Goal: Understand process/instructions

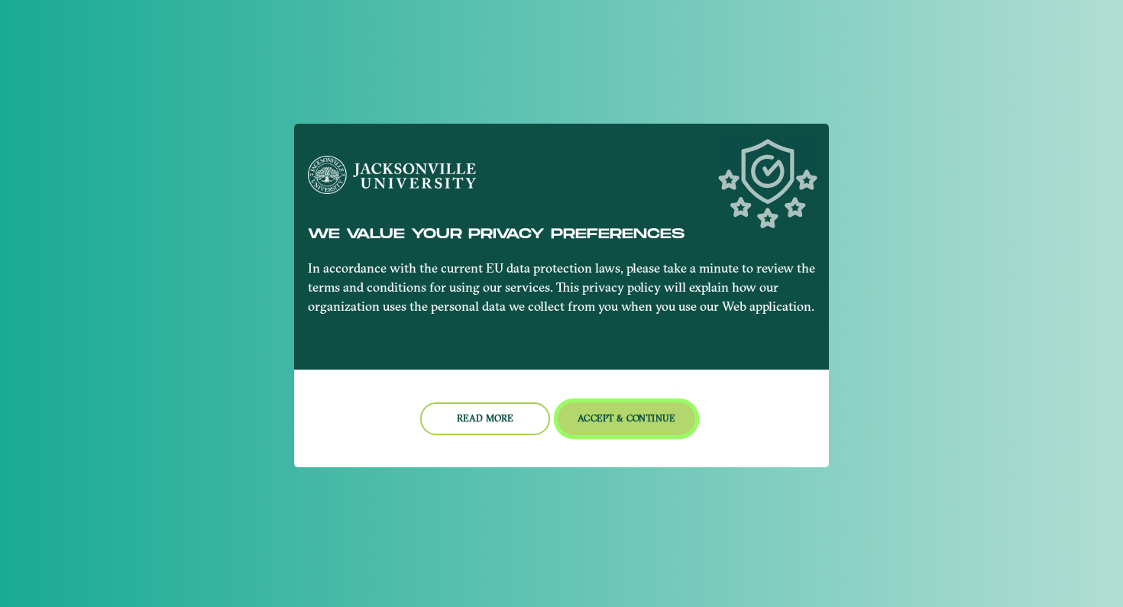
click at [597, 429] on button "Accept & Continue" at bounding box center [626, 418] width 138 height 33
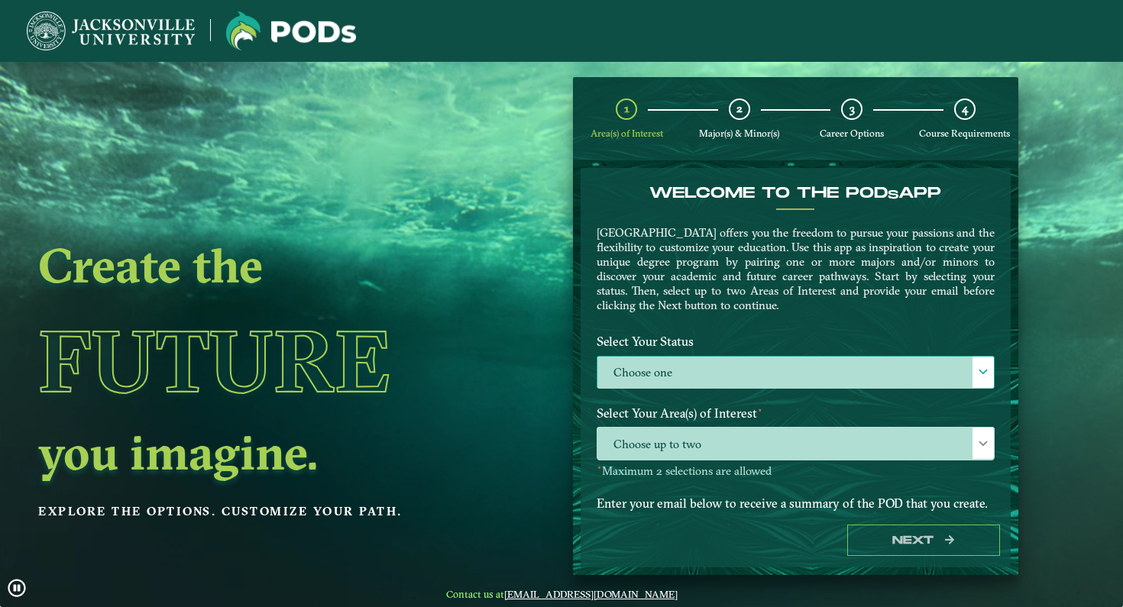
click at [696, 377] on label "Choose one" at bounding box center [795, 373] width 396 height 33
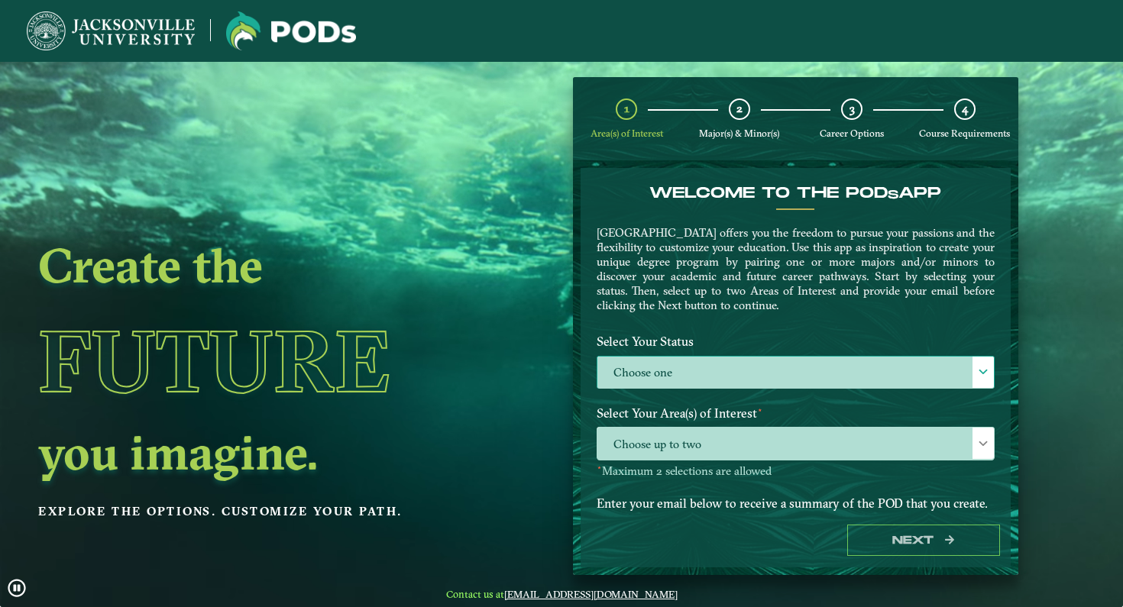
scroll to position [11, 73]
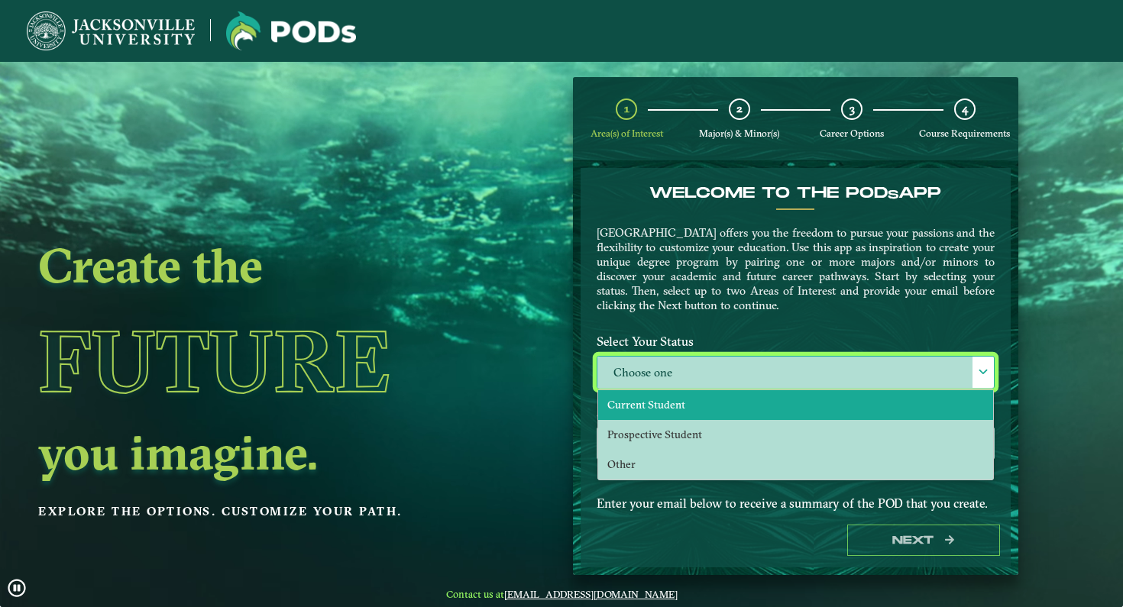
click at [686, 407] on li "Current Student" at bounding box center [795, 405] width 395 height 30
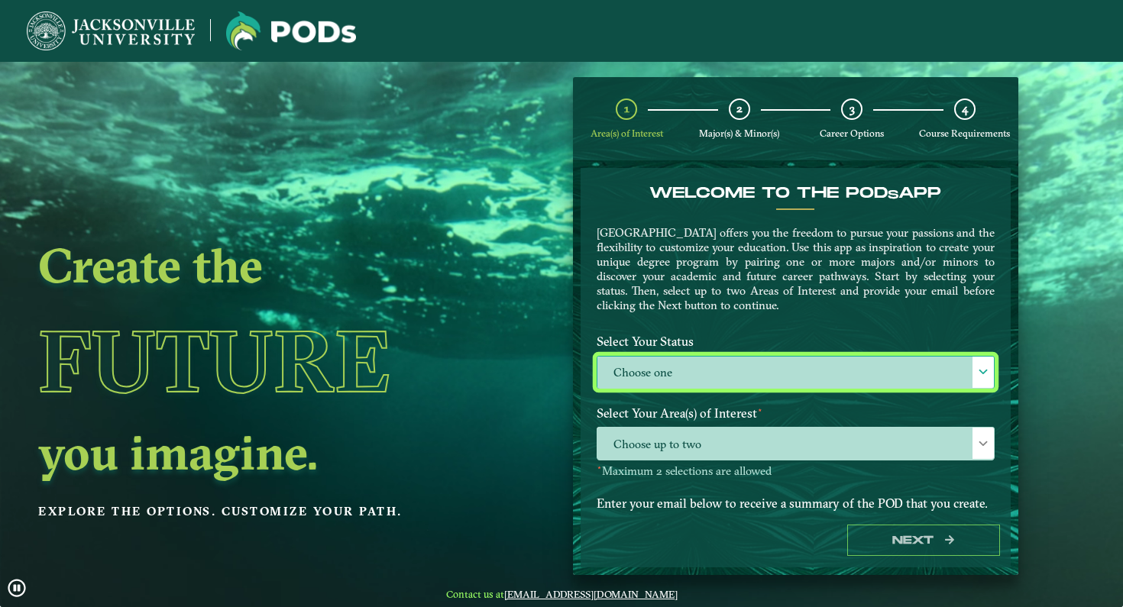
select select "[object Object]"
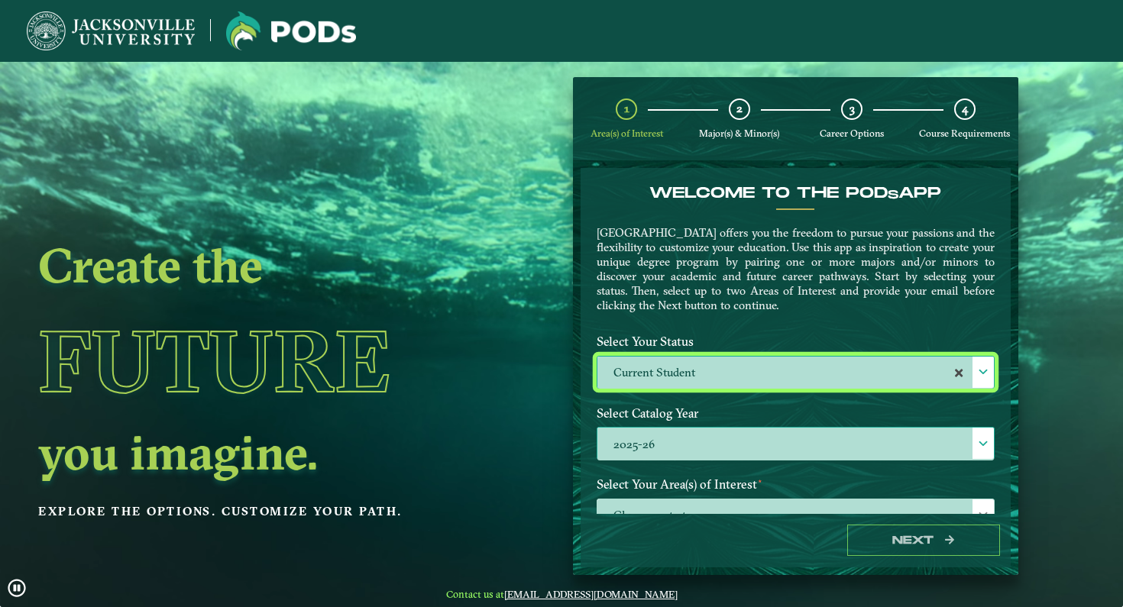
click at [667, 441] on label "2025-26" at bounding box center [795, 444] width 396 height 33
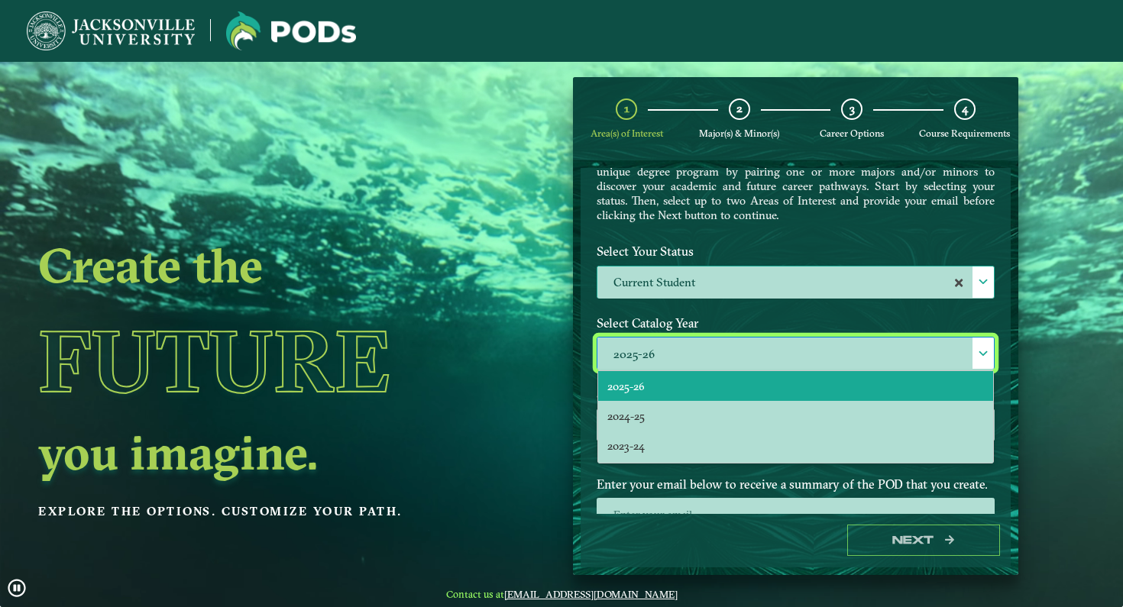
scroll to position [92, 0]
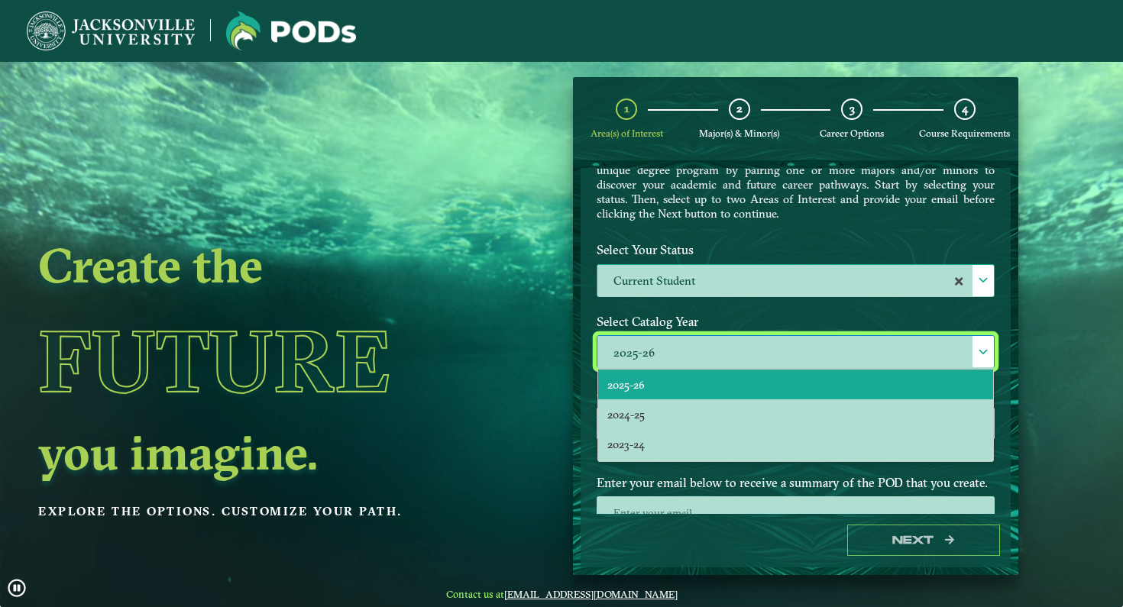
click at [675, 316] on label "Select Catalog Year" at bounding box center [795, 322] width 421 height 28
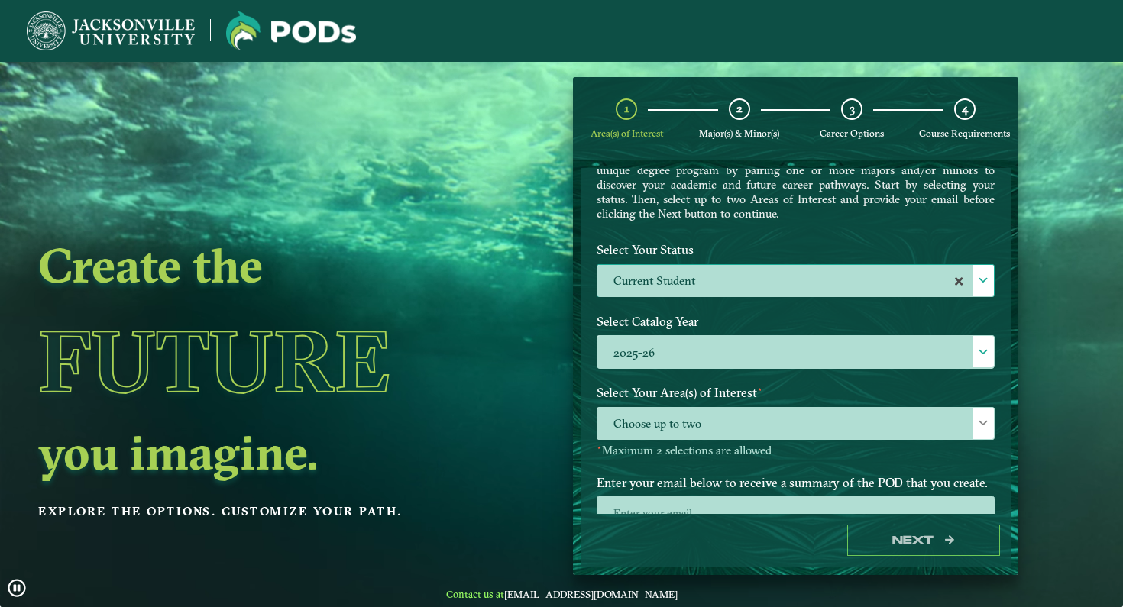
click at [665, 439] on p-multiselect "Choose up to two" at bounding box center [795, 435] width 398 height 15
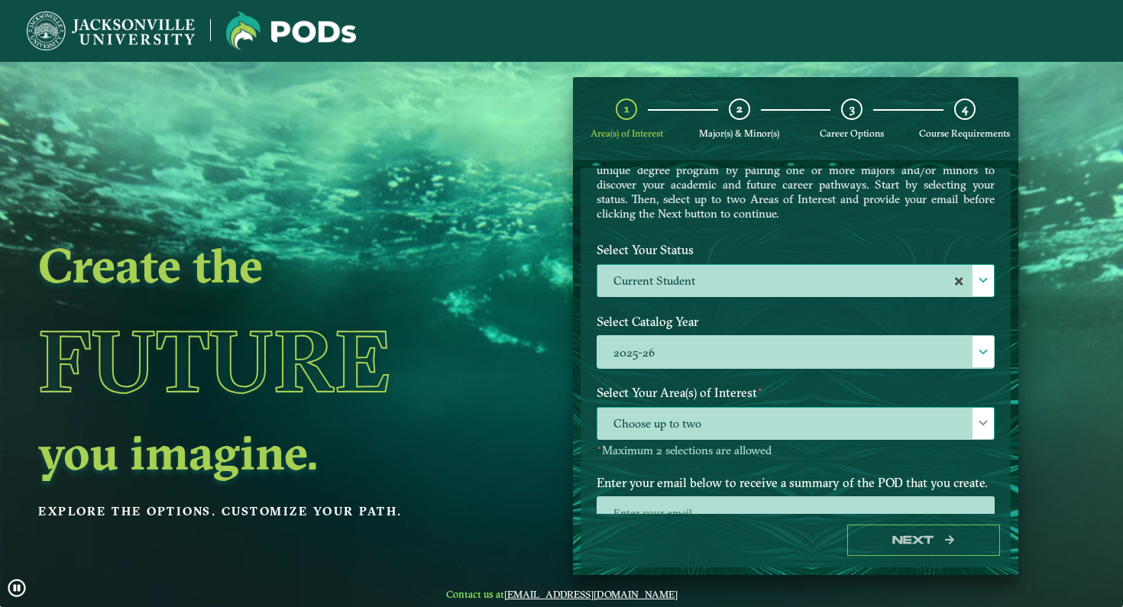
click at [669, 434] on span "Choose up to two" at bounding box center [795, 424] width 396 height 33
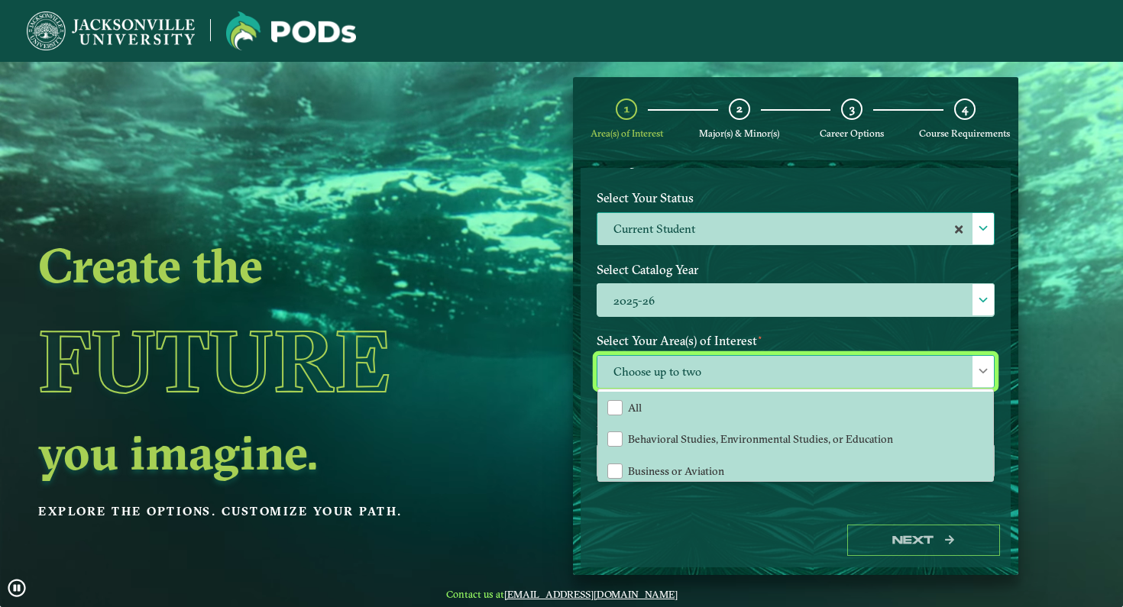
scroll to position [143, 0]
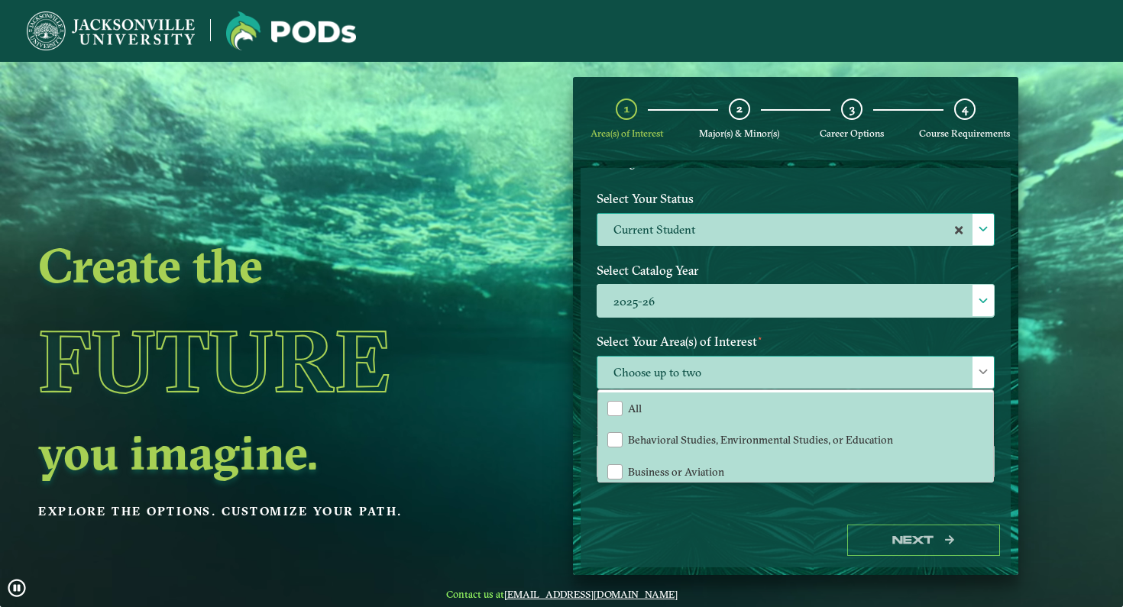
click at [706, 367] on span "Choose up to two" at bounding box center [795, 373] width 396 height 33
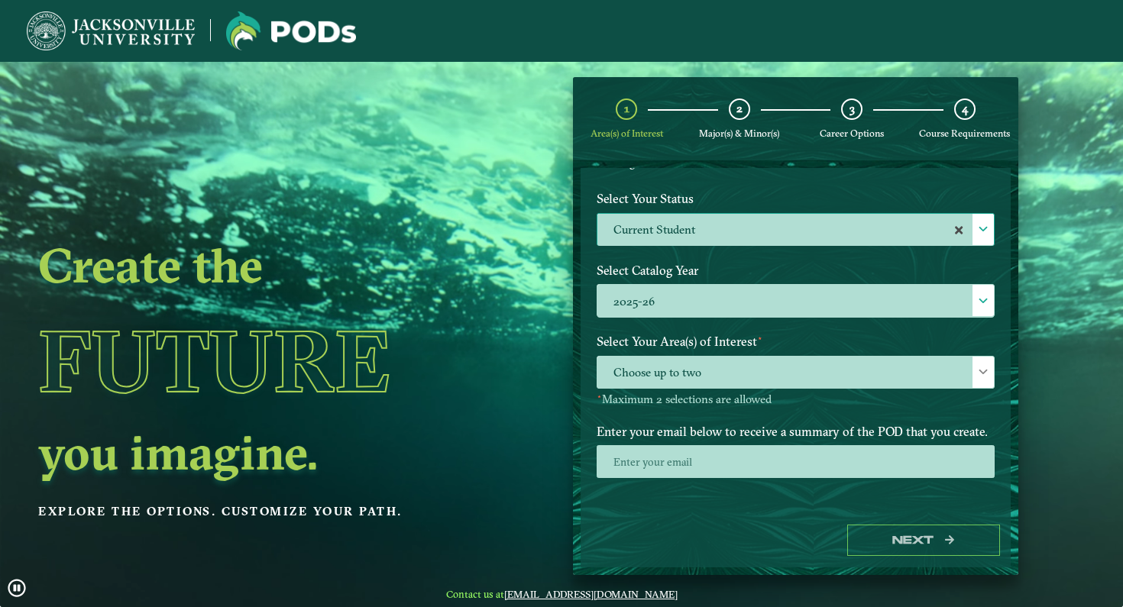
click at [751, 393] on p "⋆ Maximum 2 selections are allowed" at bounding box center [795, 400] width 398 height 15
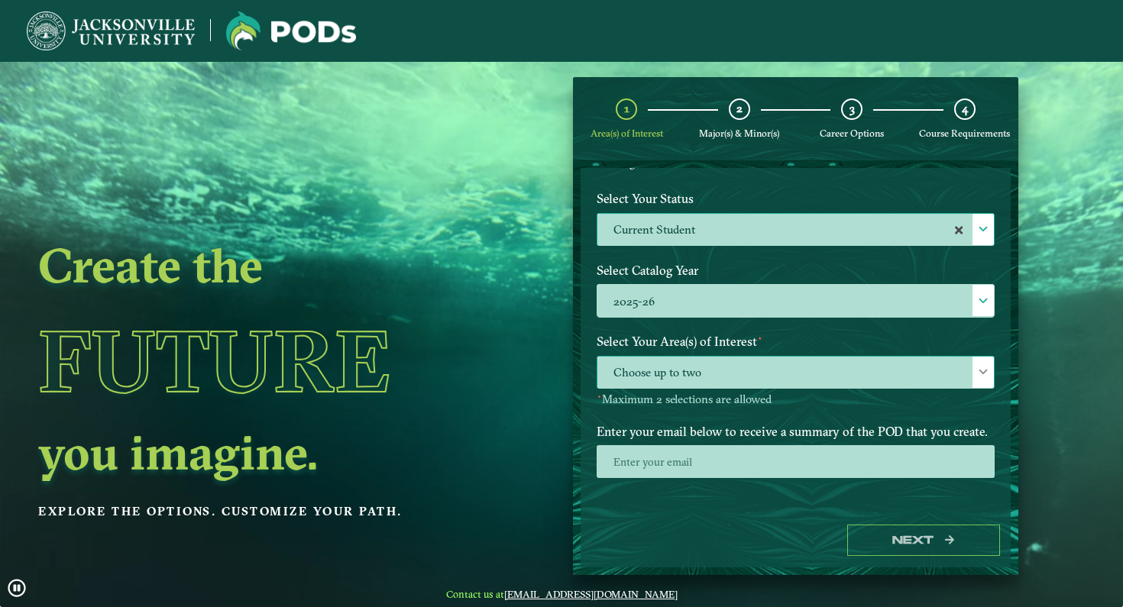
click at [774, 383] on span "Choose up to two" at bounding box center [795, 373] width 396 height 33
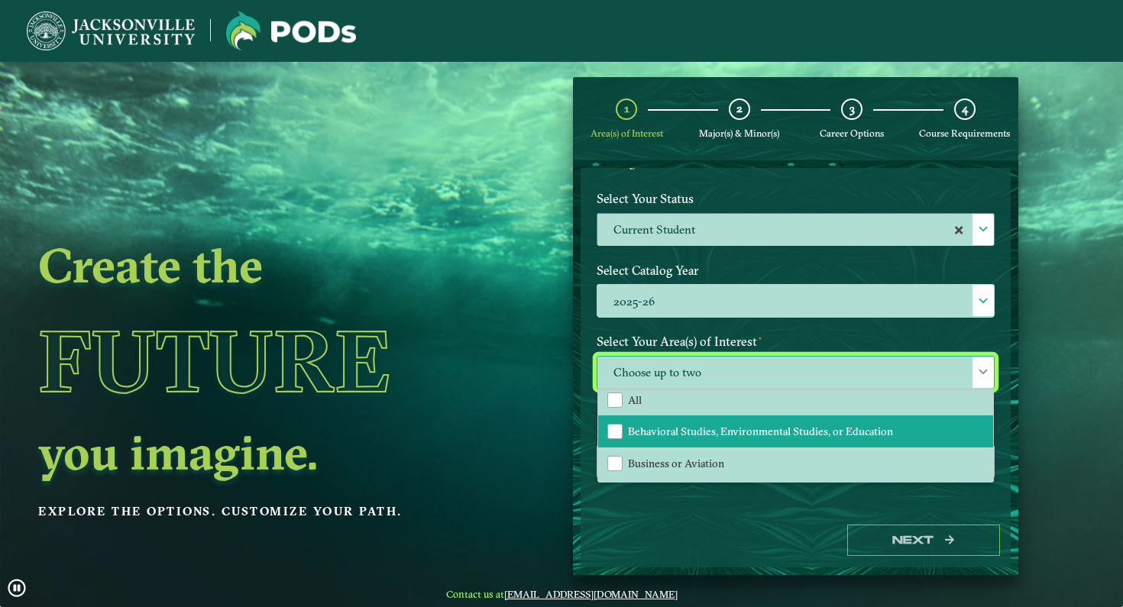
scroll to position [14, 0]
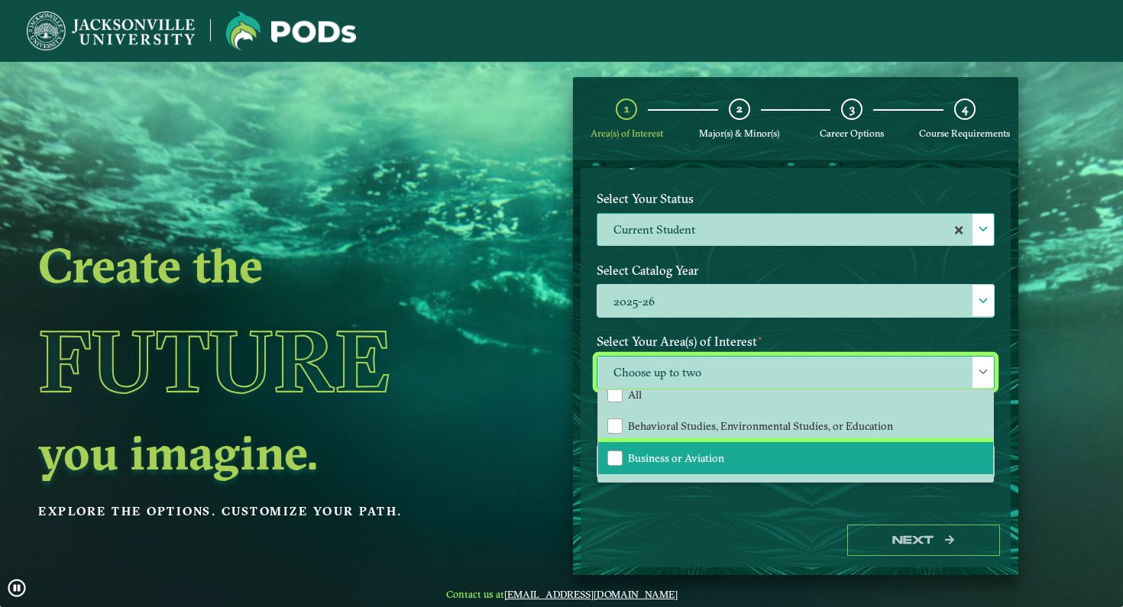
click at [738, 456] on li "Business or Aviation" at bounding box center [795, 458] width 395 height 32
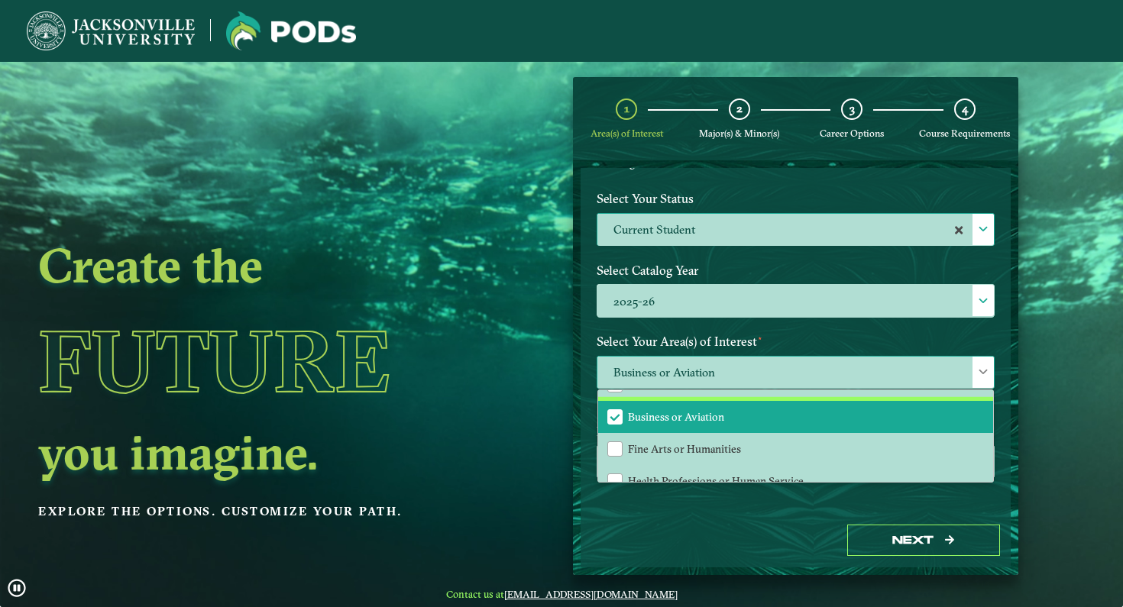
scroll to position [57, 0]
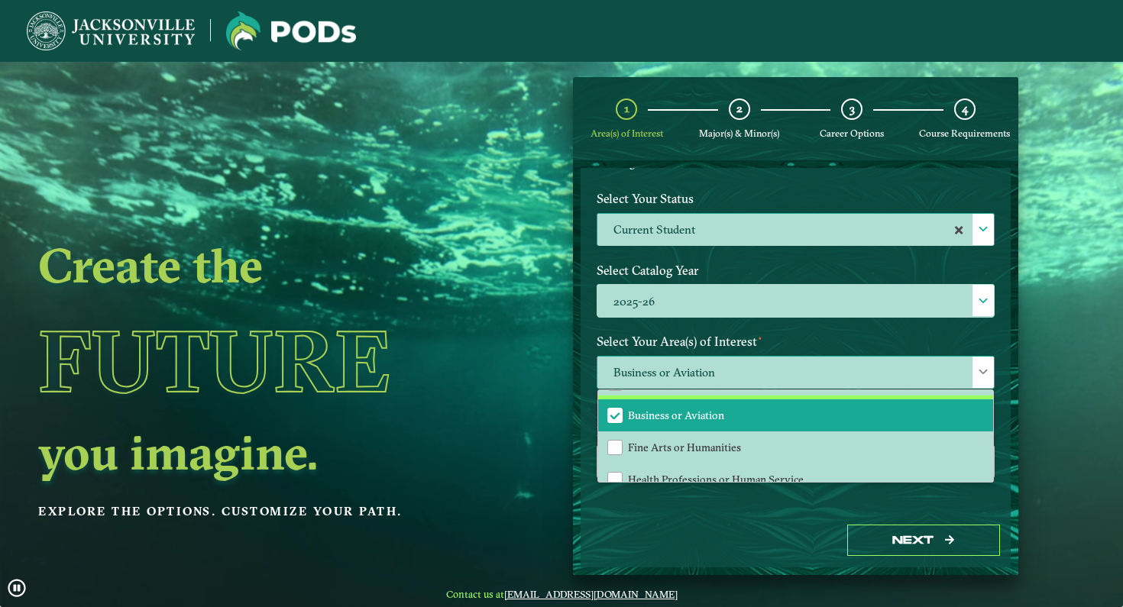
click at [702, 419] on span "Business or Aviation" at bounding box center [676, 416] width 96 height 14
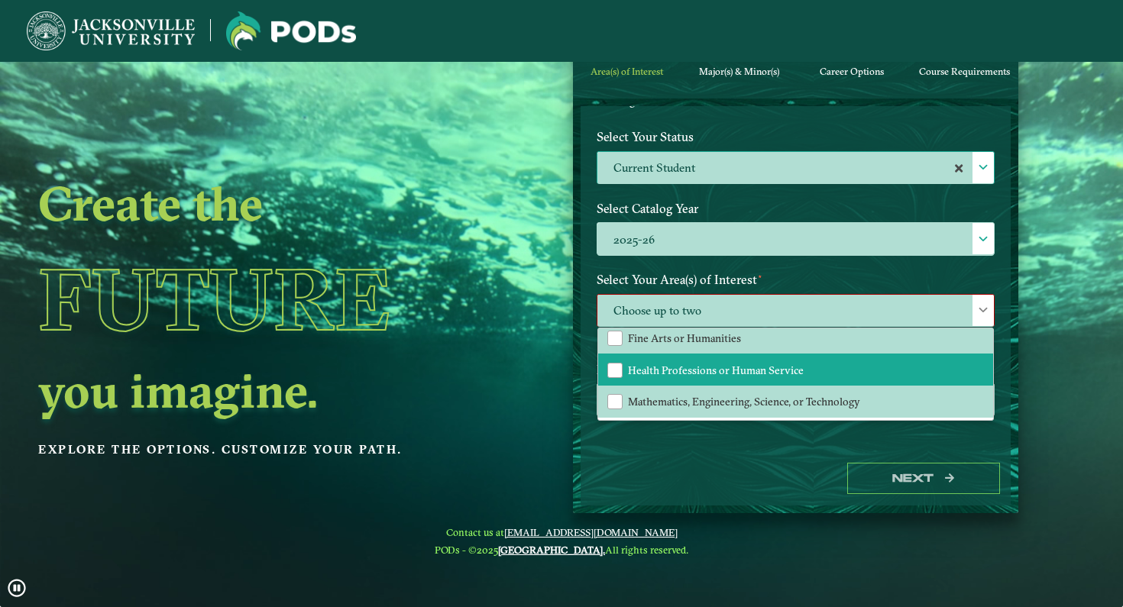
scroll to position [104, 0]
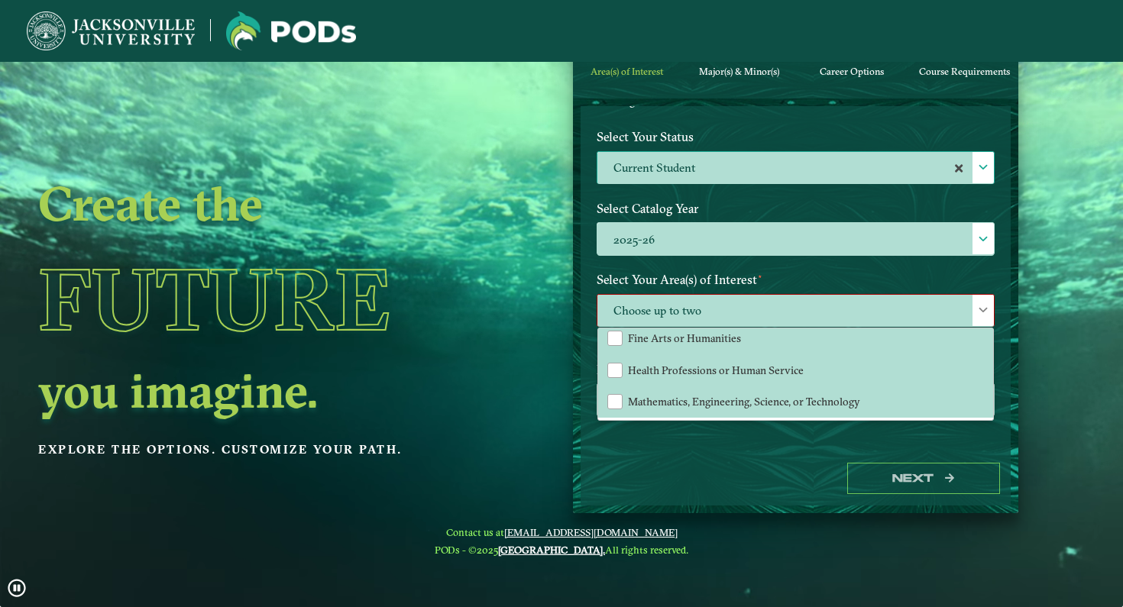
click at [978, 309] on span at bounding box center [983, 310] width 11 height 11
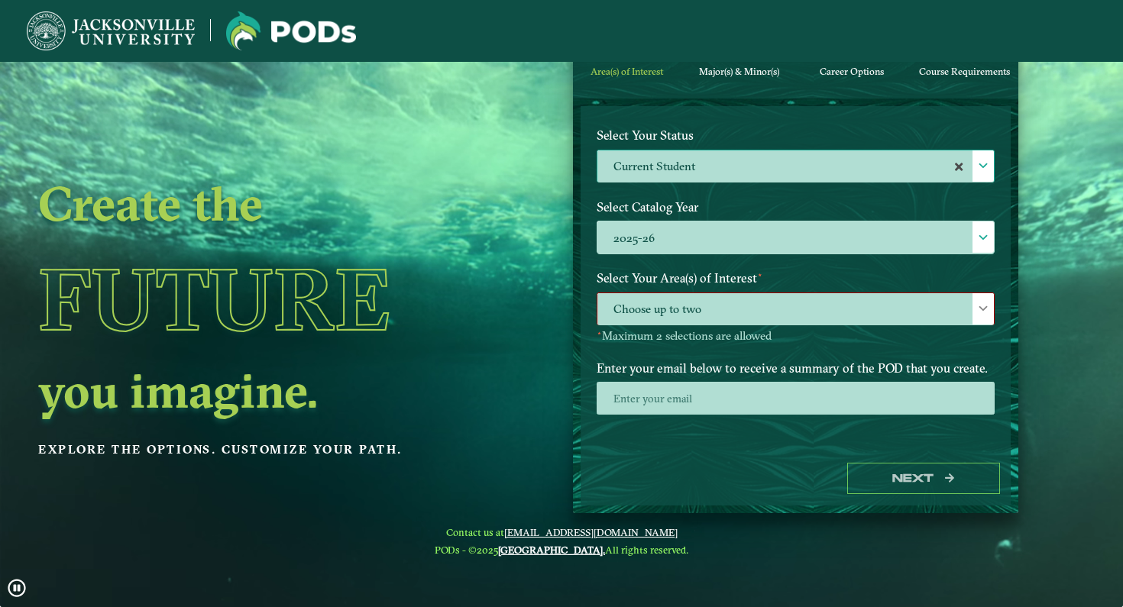
scroll to position [143, 0]
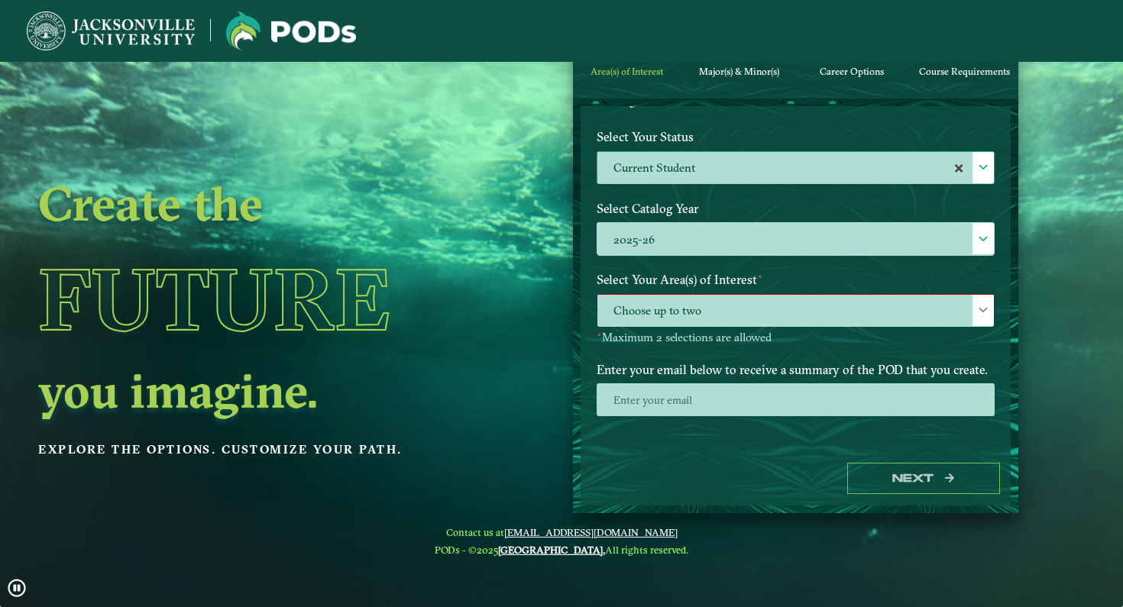
click at [873, 316] on span "Choose up to two" at bounding box center [795, 311] width 396 height 33
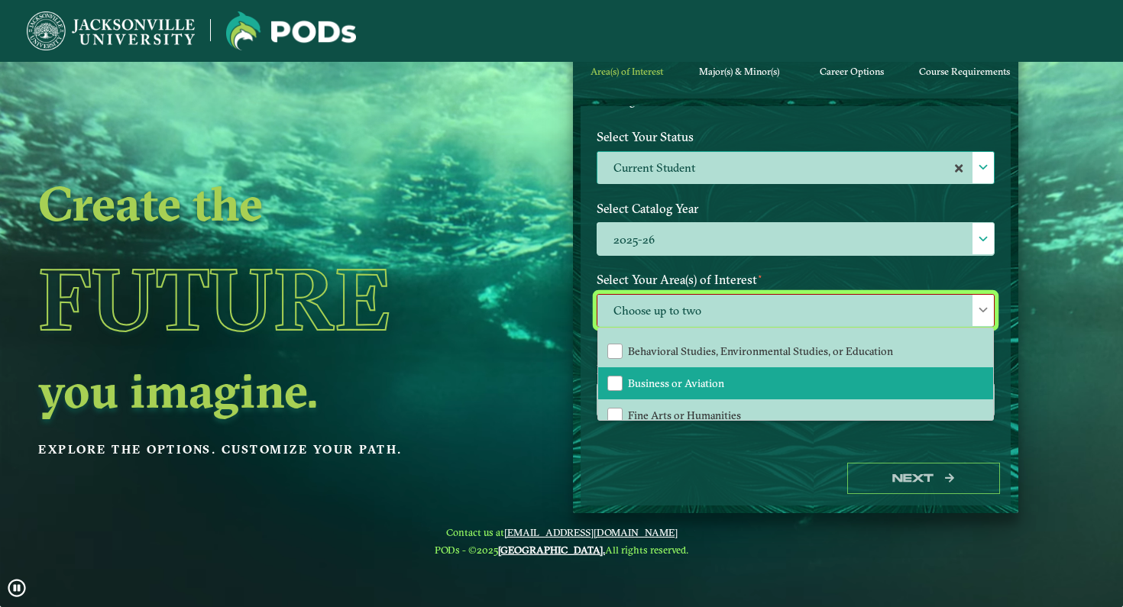
scroll to position [30, 0]
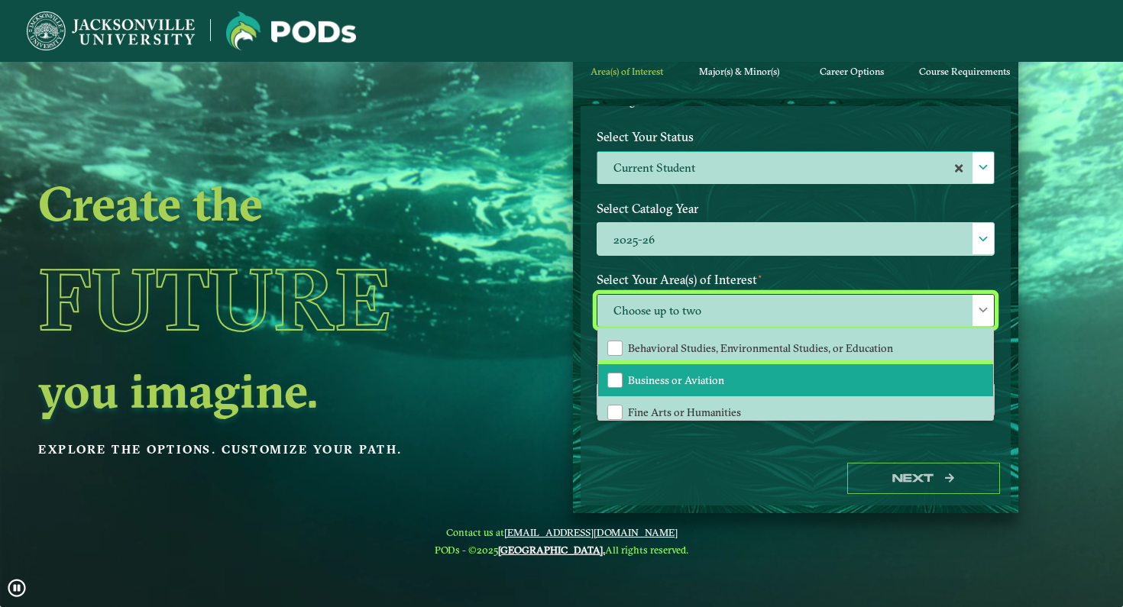
click at [654, 389] on li "Business or Aviation" at bounding box center [795, 380] width 395 height 32
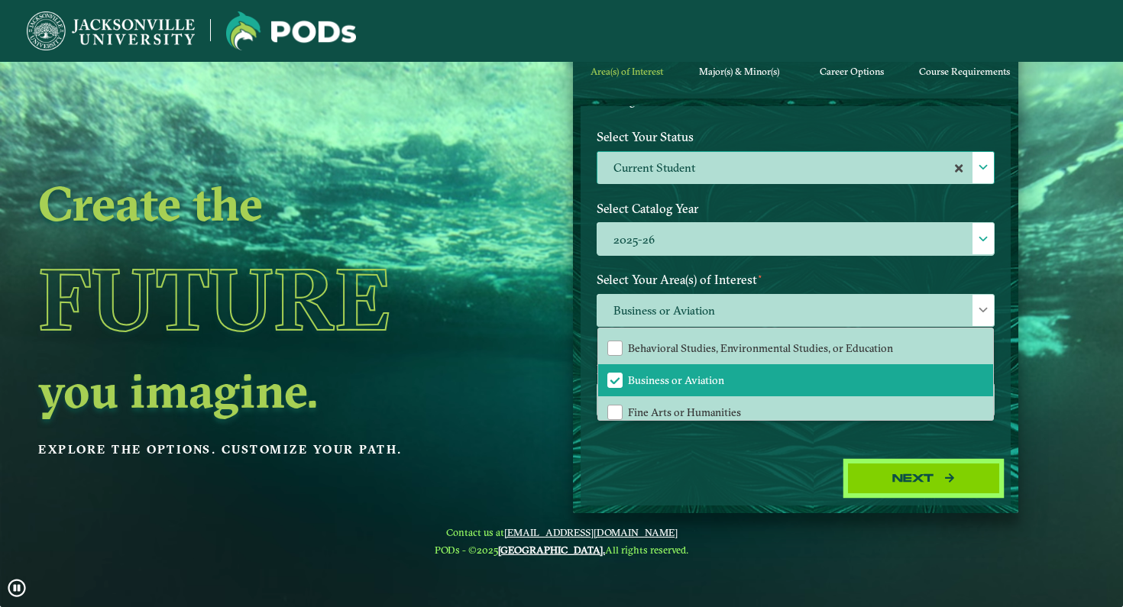
click at [868, 486] on button "Next" at bounding box center [923, 478] width 153 height 31
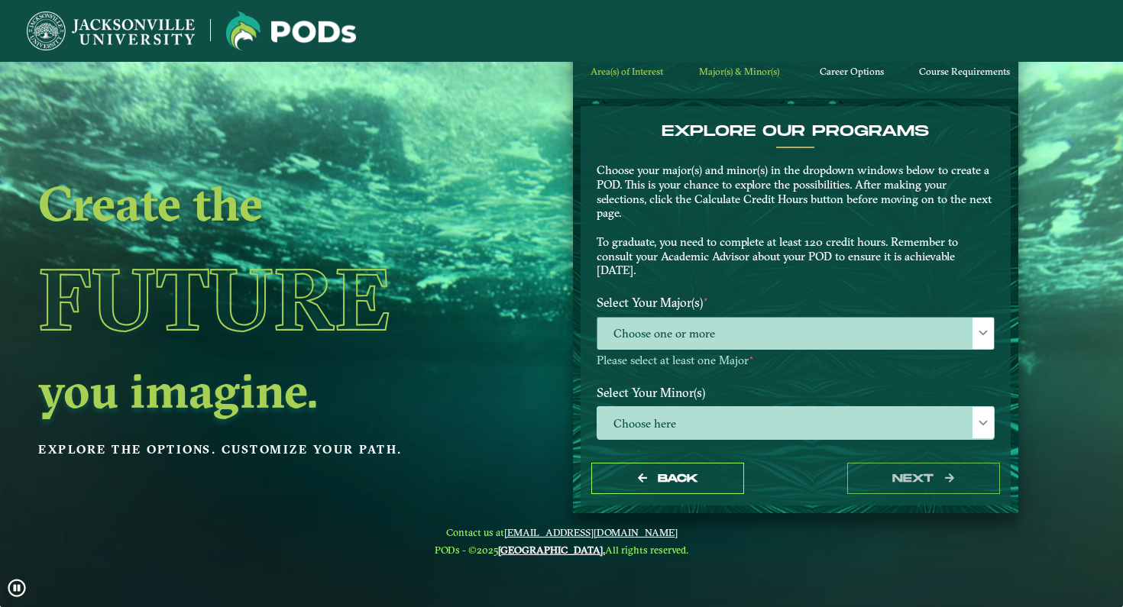
click at [792, 333] on span "Choose one or more" at bounding box center [795, 334] width 396 height 33
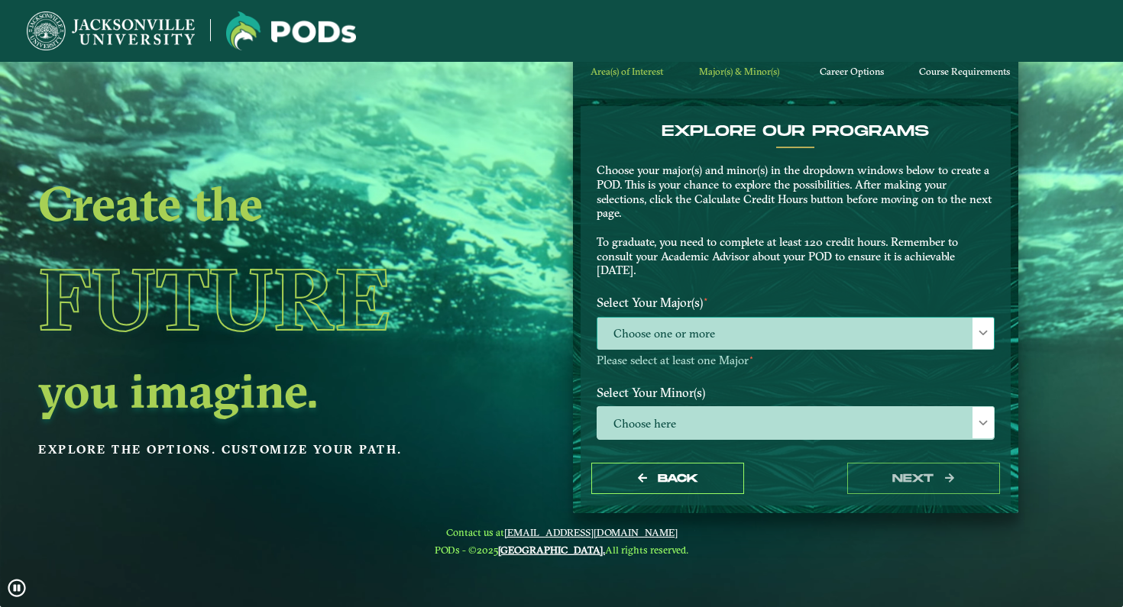
scroll to position [11, 73]
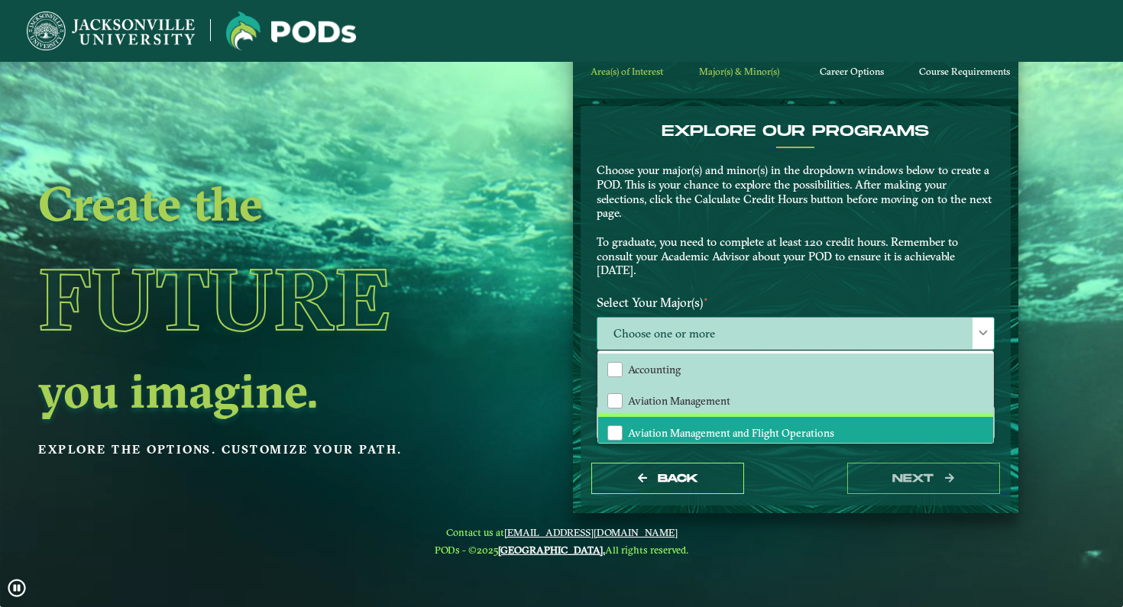
click at [719, 419] on li "Aviation Management and Flight Operations" at bounding box center [795, 433] width 395 height 32
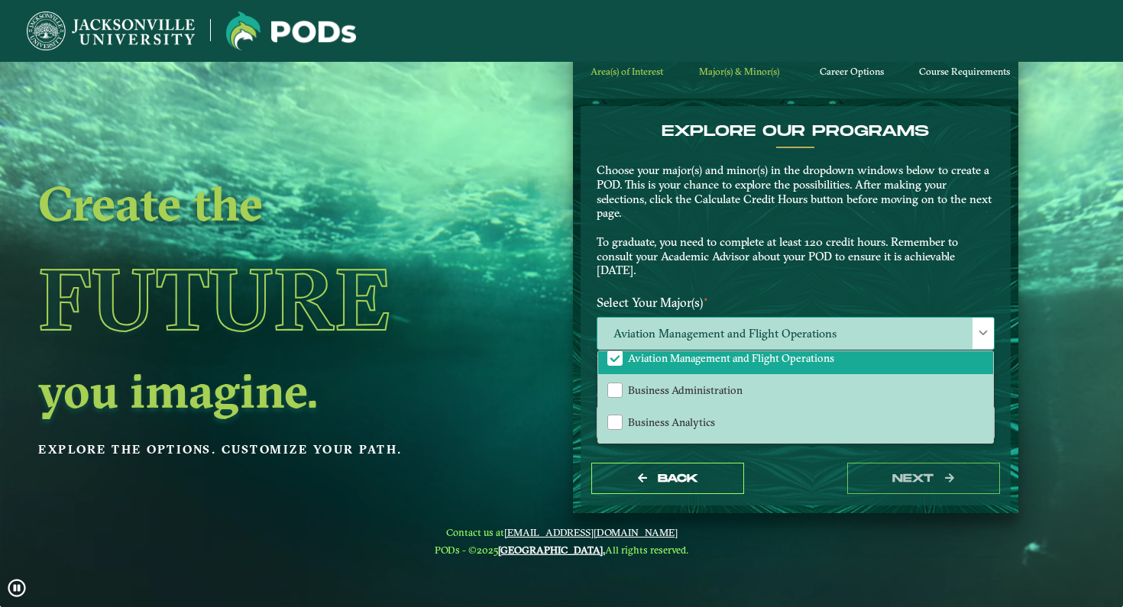
scroll to position [79, 0]
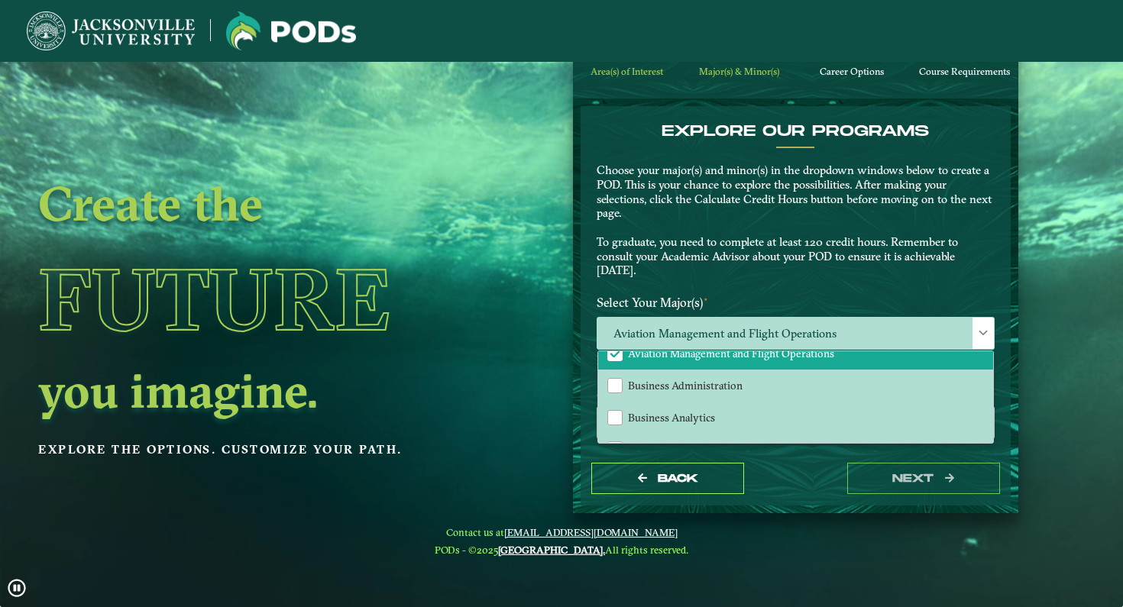
click at [849, 454] on div "Back next" at bounding box center [795, 478] width 430 height 53
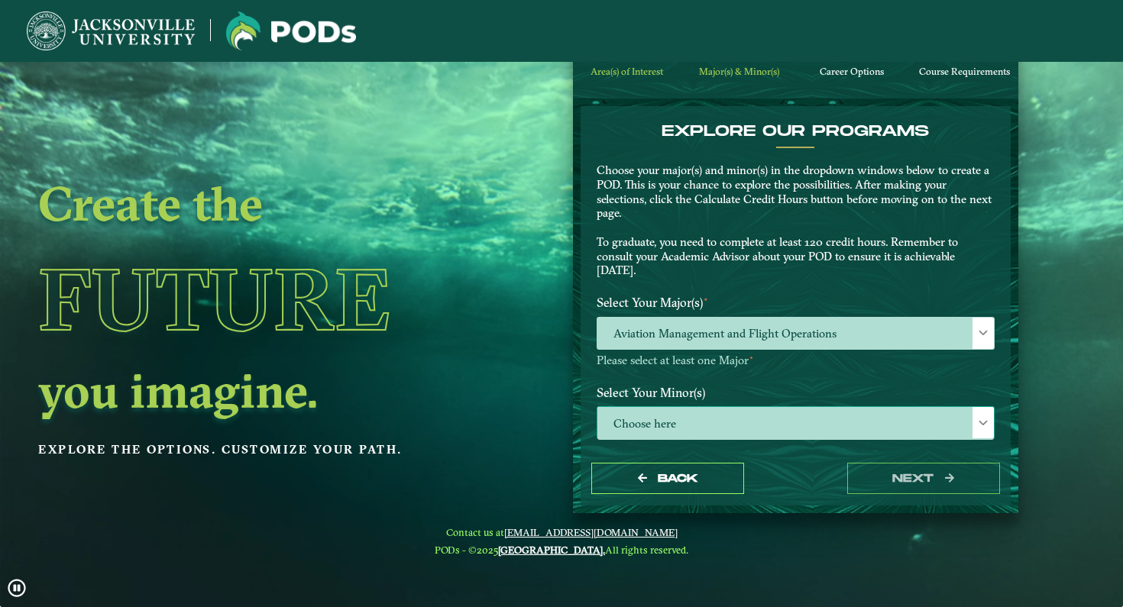
click at [712, 413] on span "Choose here" at bounding box center [795, 423] width 396 height 33
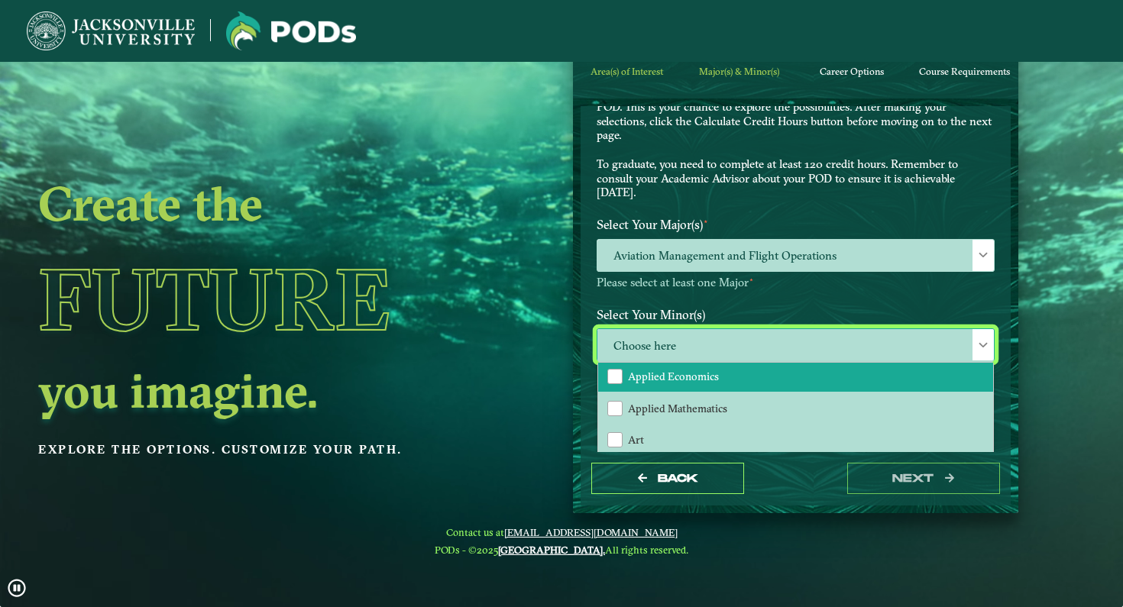
scroll to position [78, 0]
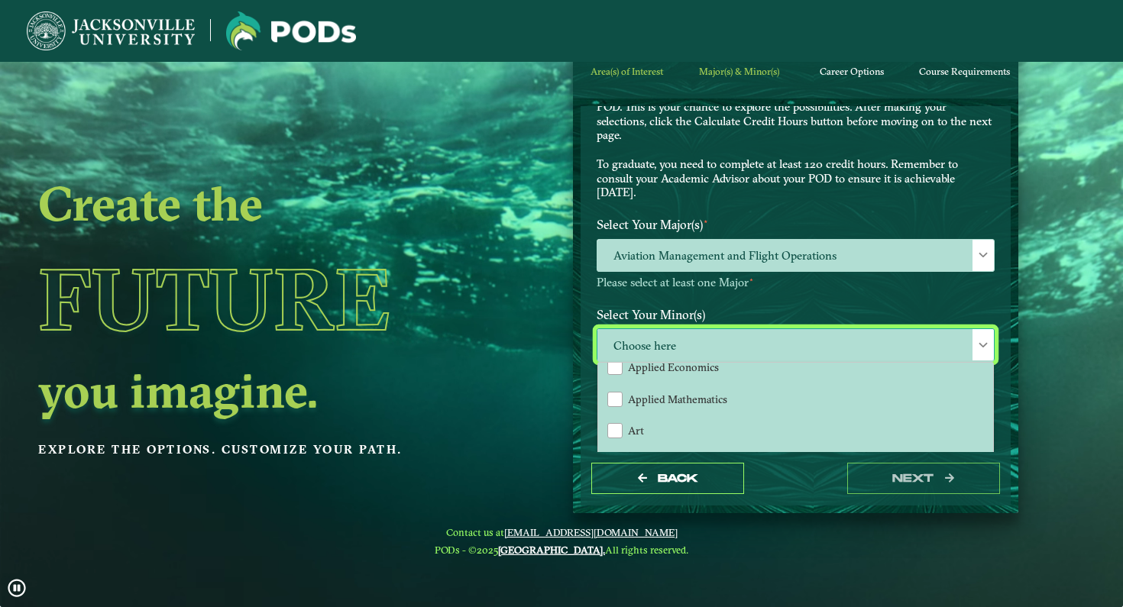
click at [751, 340] on span "Choose here" at bounding box center [795, 345] width 396 height 33
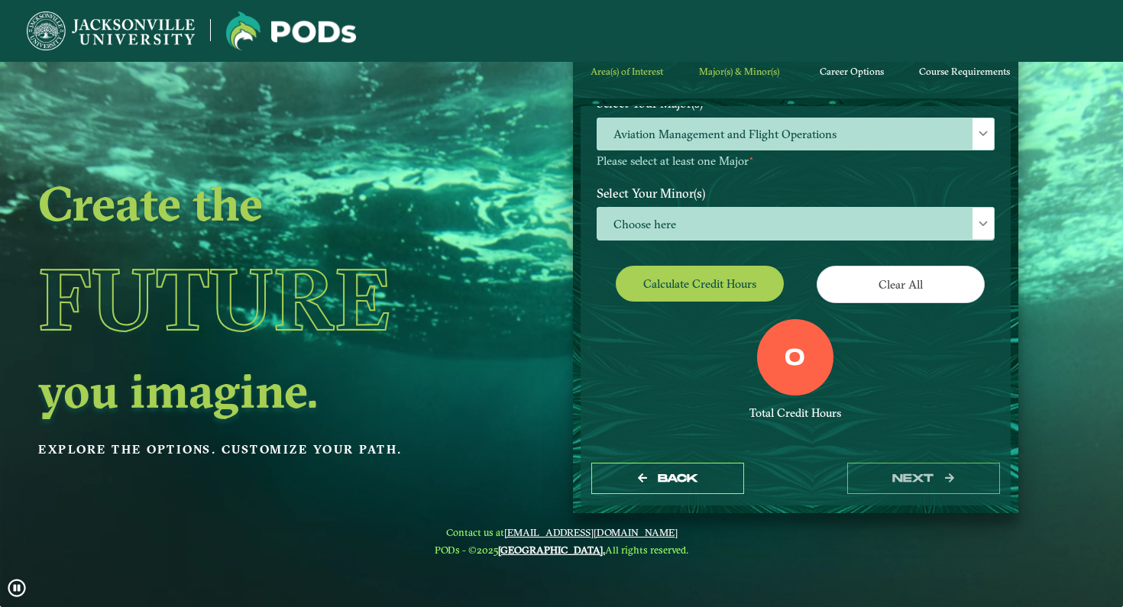
scroll to position [186, 0]
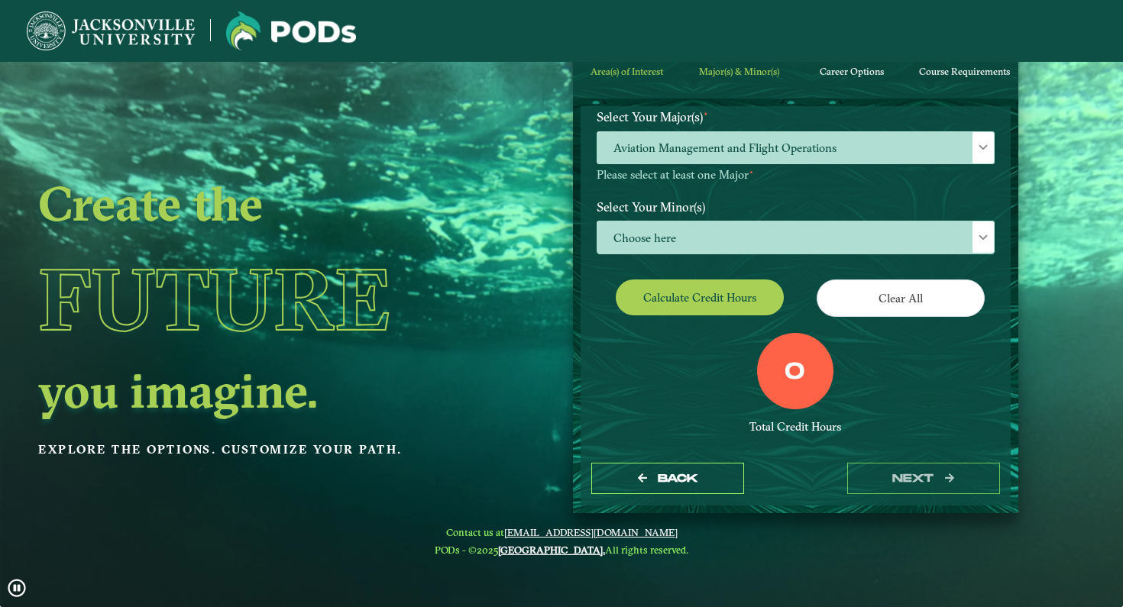
click at [722, 284] on button "Calculate credit hours" at bounding box center [700, 298] width 168 height 36
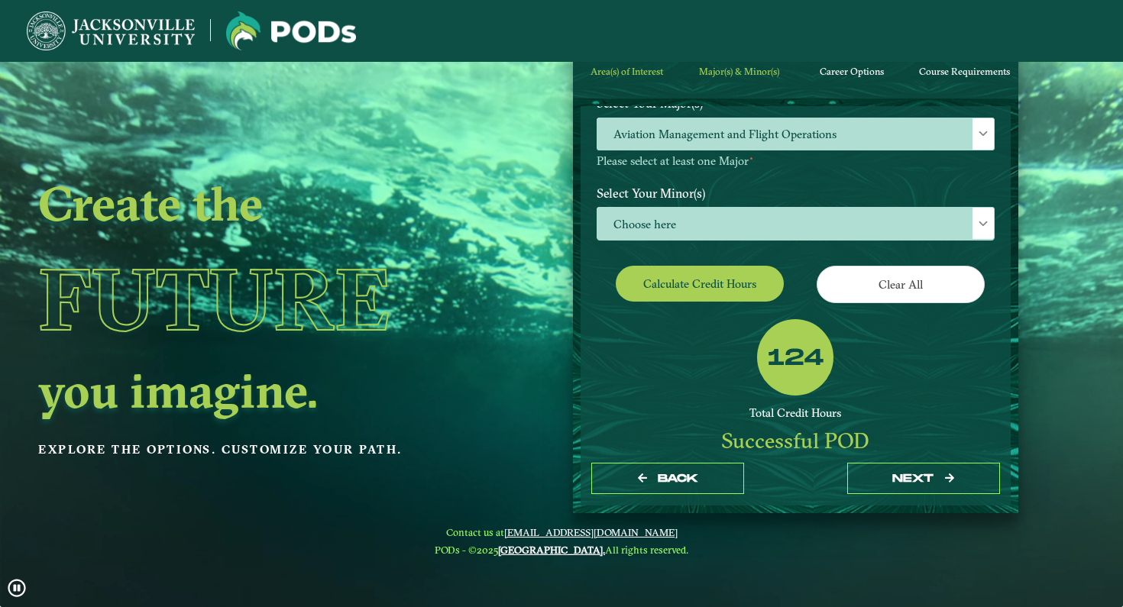
scroll to position [197, 0]
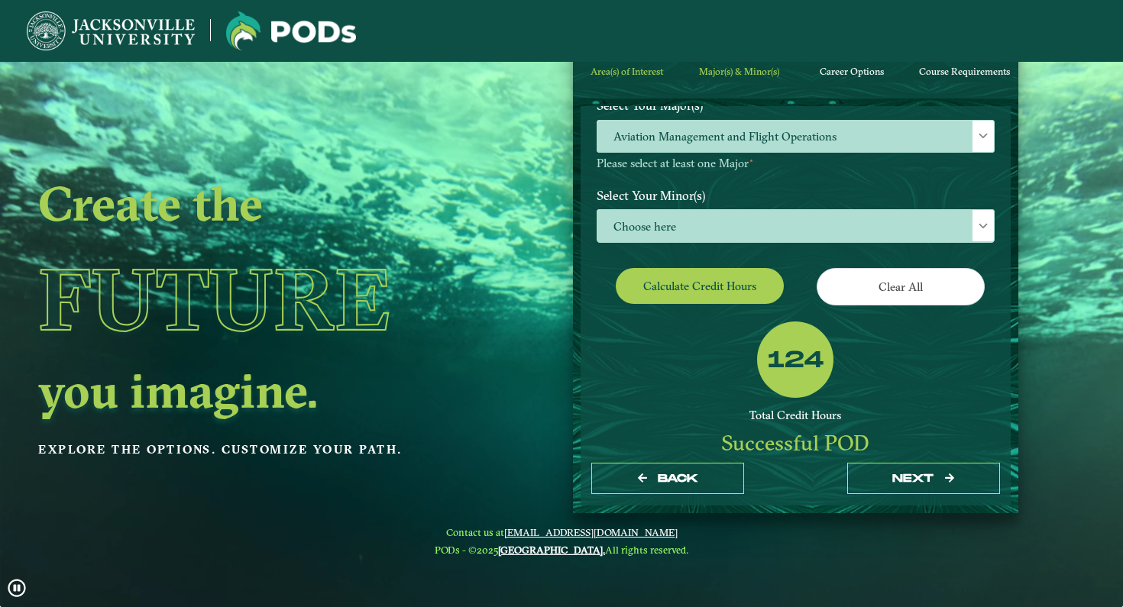
click at [863, 496] on div "Back next" at bounding box center [795, 478] width 430 height 53
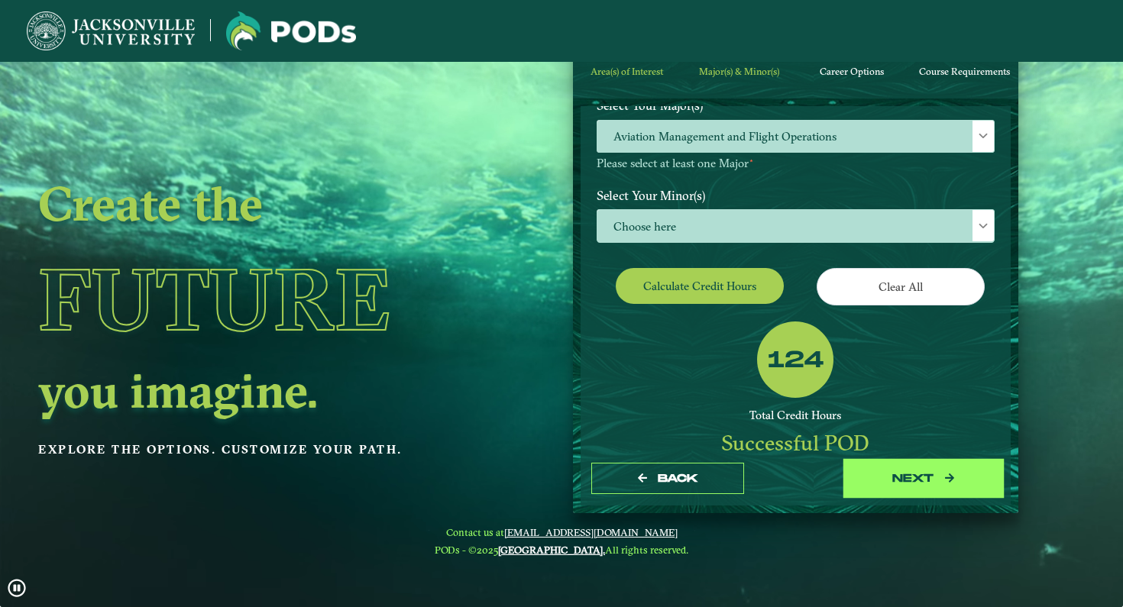
click at [864, 491] on button "next" at bounding box center [923, 478] width 153 height 31
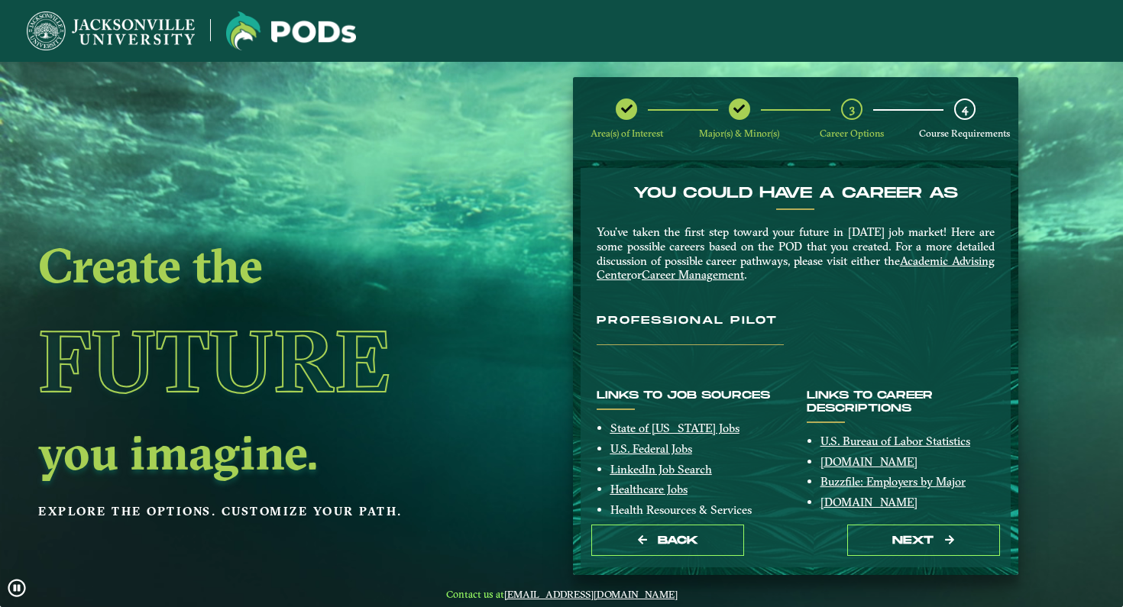
scroll to position [0, 0]
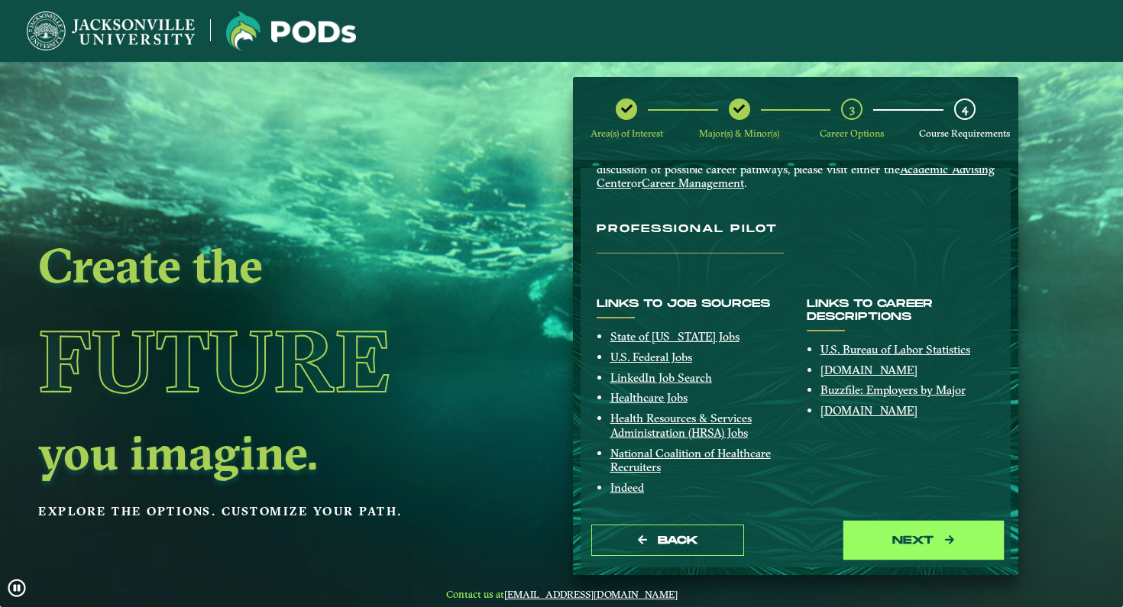
click at [897, 537] on button "next" at bounding box center [923, 540] width 153 height 31
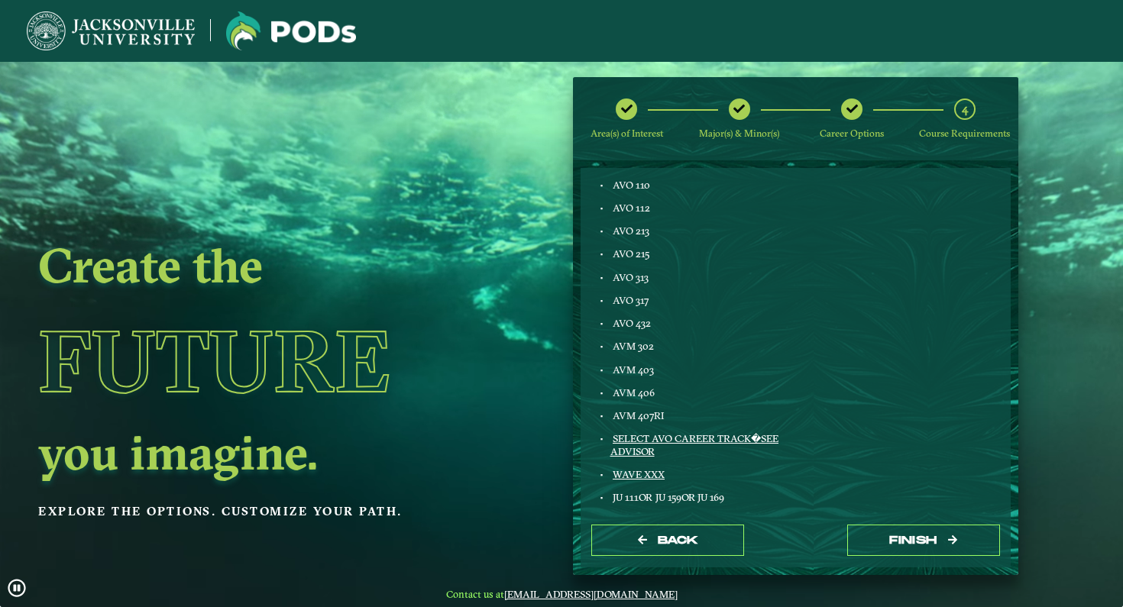
click at [643, 432] on link "SELECT AVO CAREER TRACK�SEE ADVISOR" at bounding box center [694, 444] width 169 height 24
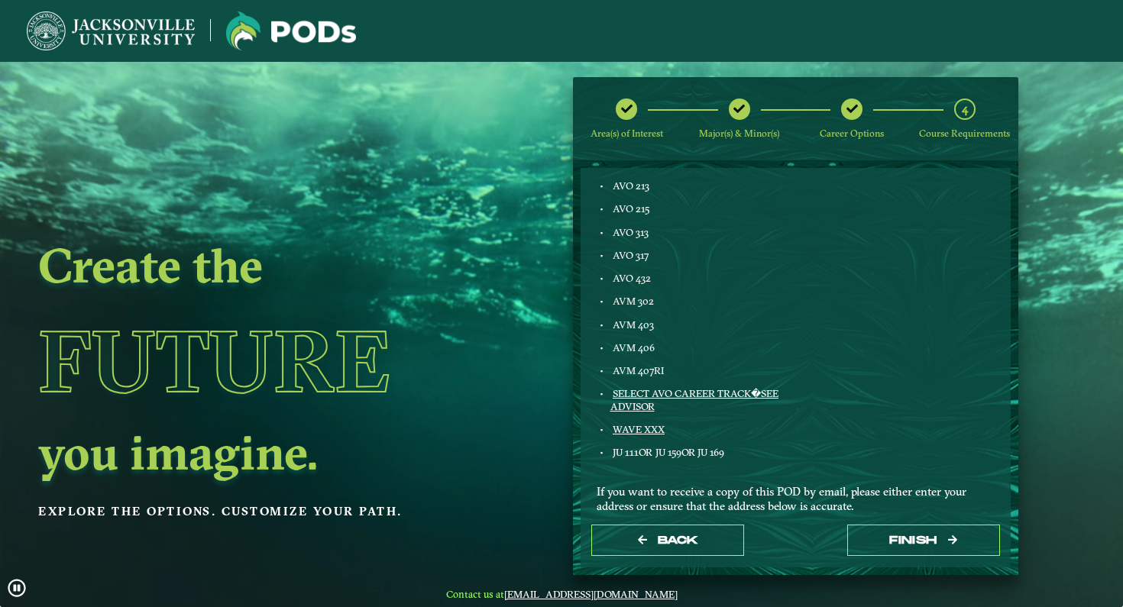
scroll to position [894, 0]
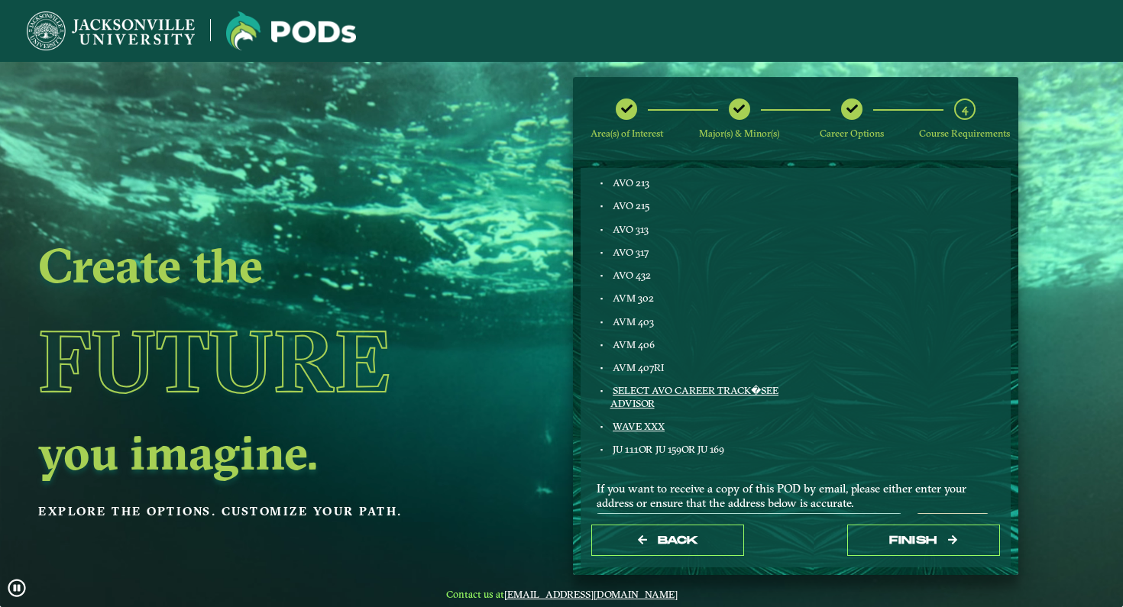
click at [645, 420] on link "WAVE XXX" at bounding box center [638, 426] width 52 height 12
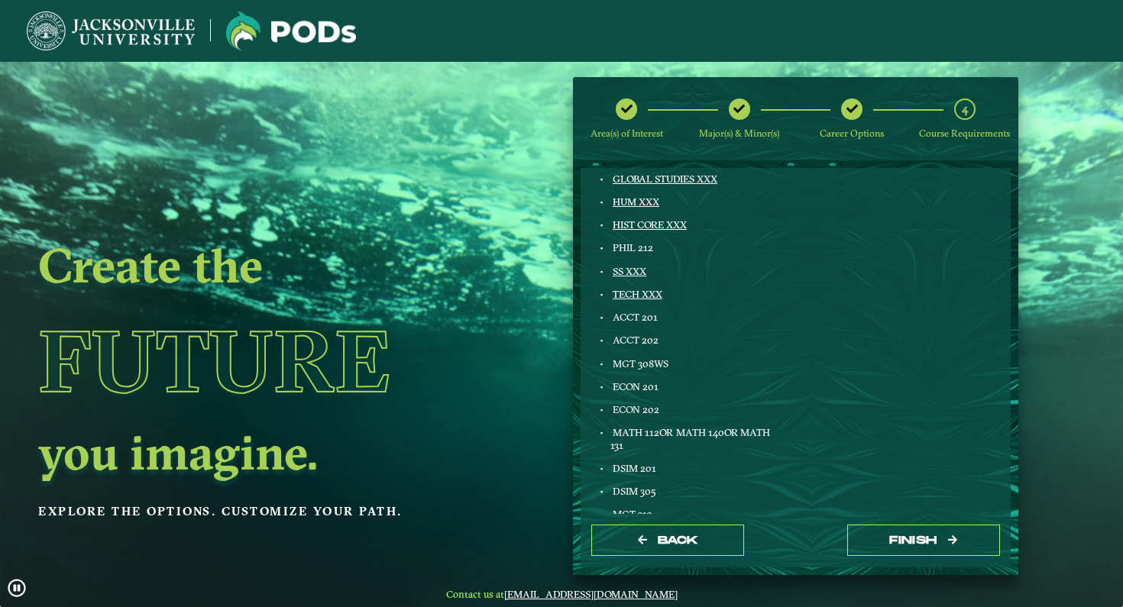
scroll to position [307, 0]
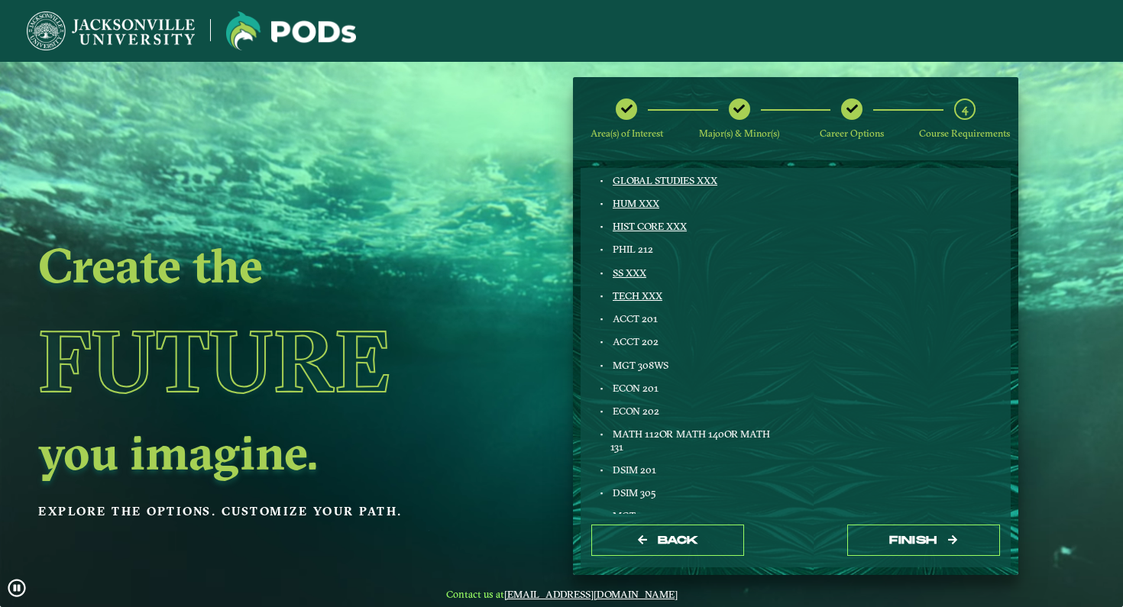
click at [633, 289] on link "TECH XXX" at bounding box center [637, 295] width 50 height 12
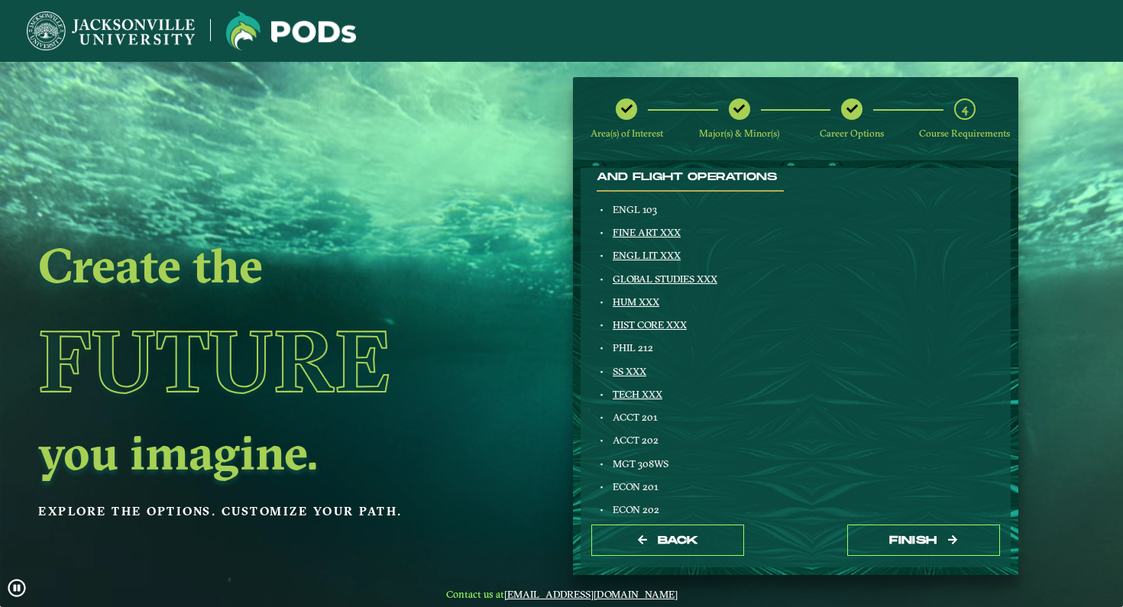
scroll to position [179, 0]
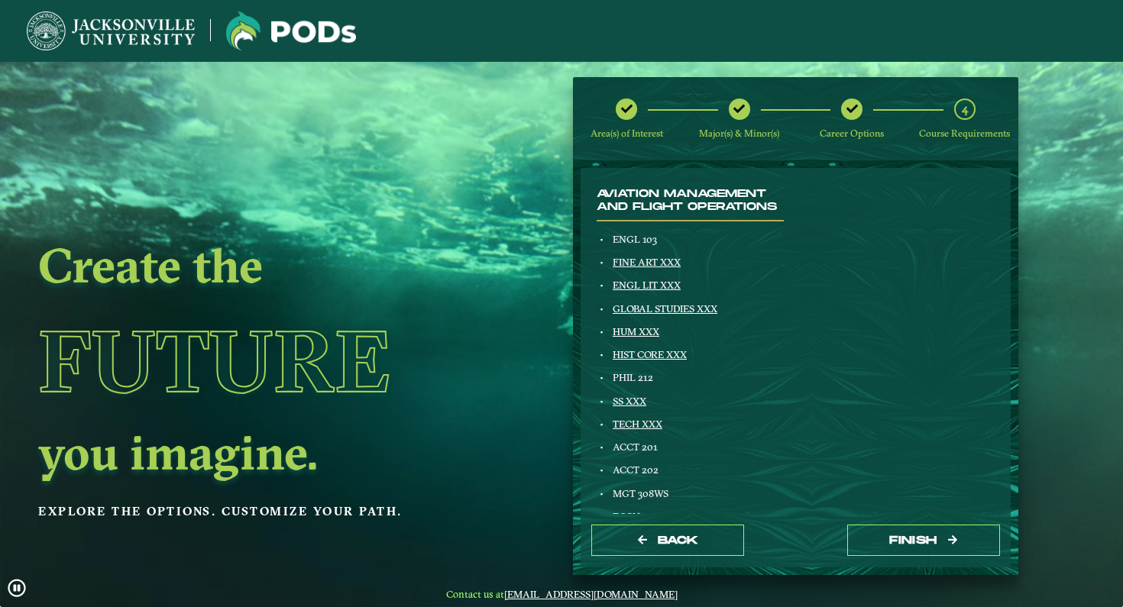
click at [648, 256] on link "FINE ART XXX" at bounding box center [646, 262] width 68 height 12
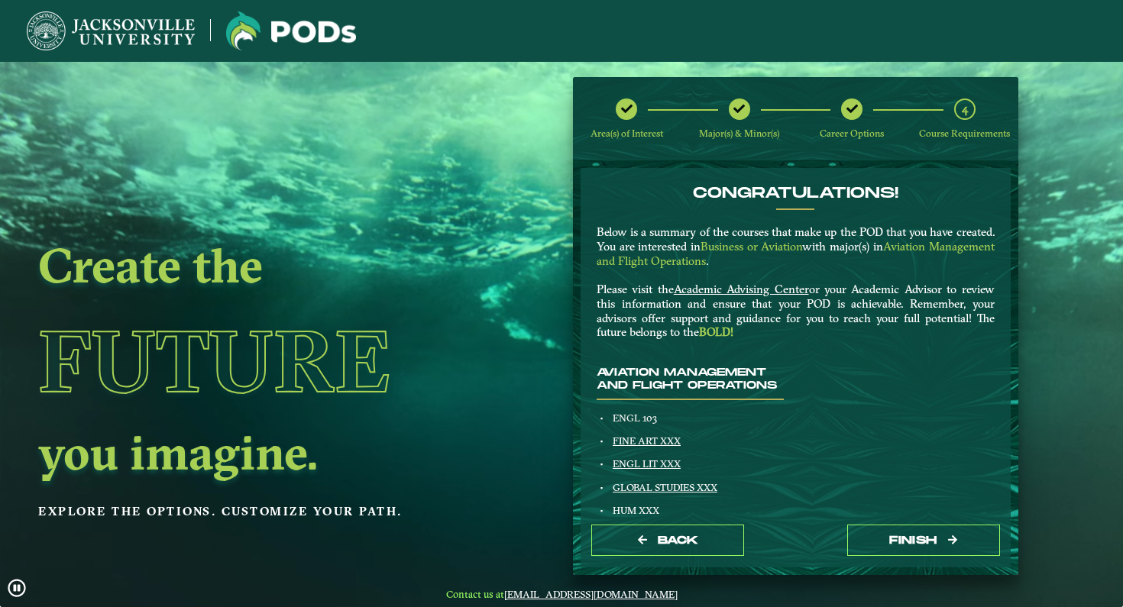
scroll to position [0, 0]
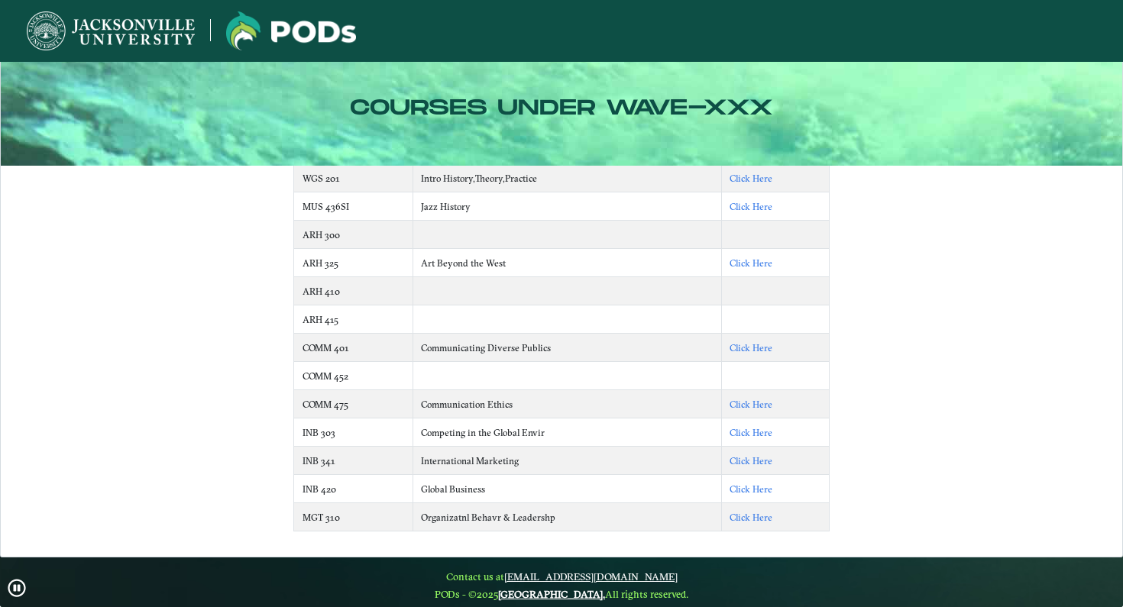
scroll to position [1081, 0]
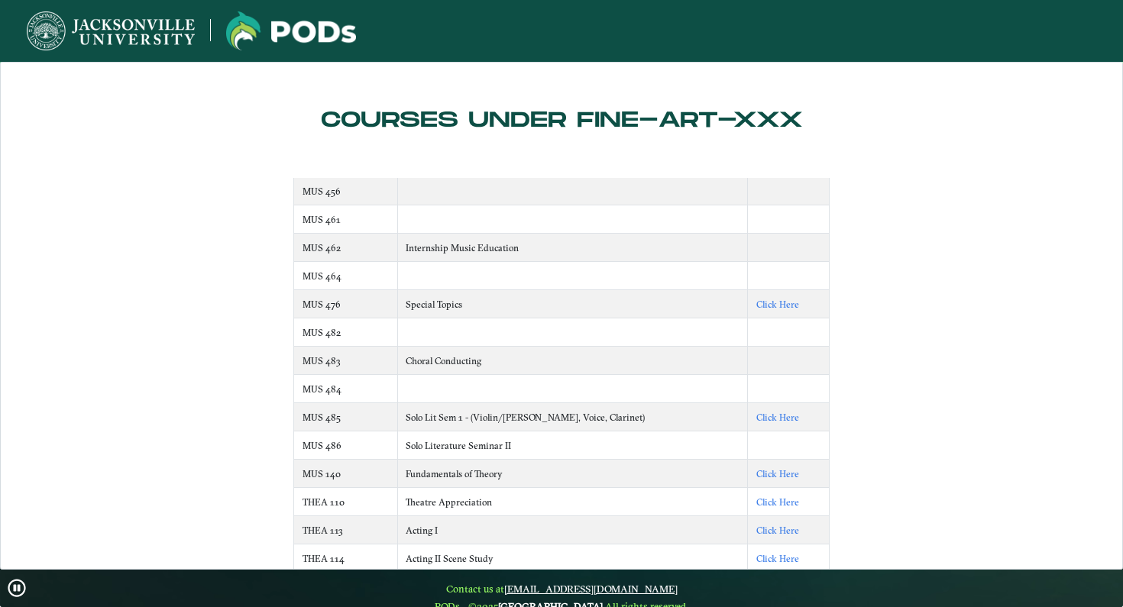
scroll to position [7251, 0]
